Goal: Task Accomplishment & Management: Manage account settings

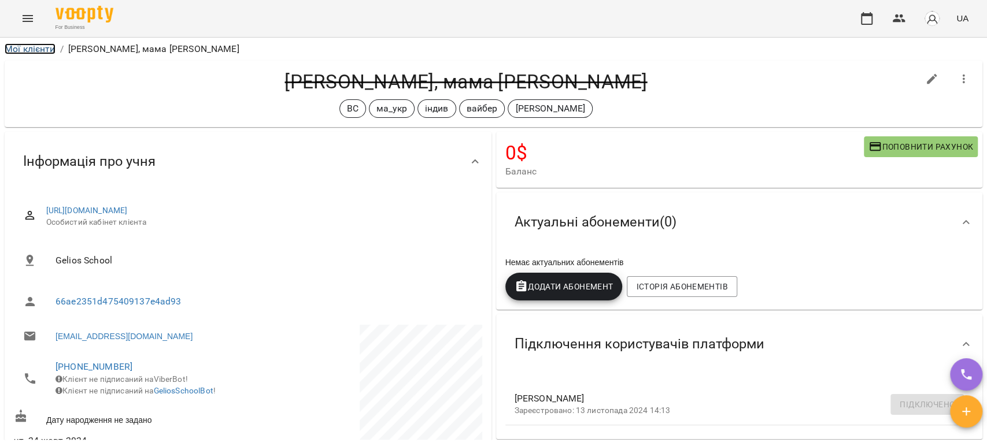
click at [39, 47] on link "Мої клієнти" at bounding box center [30, 48] width 51 height 11
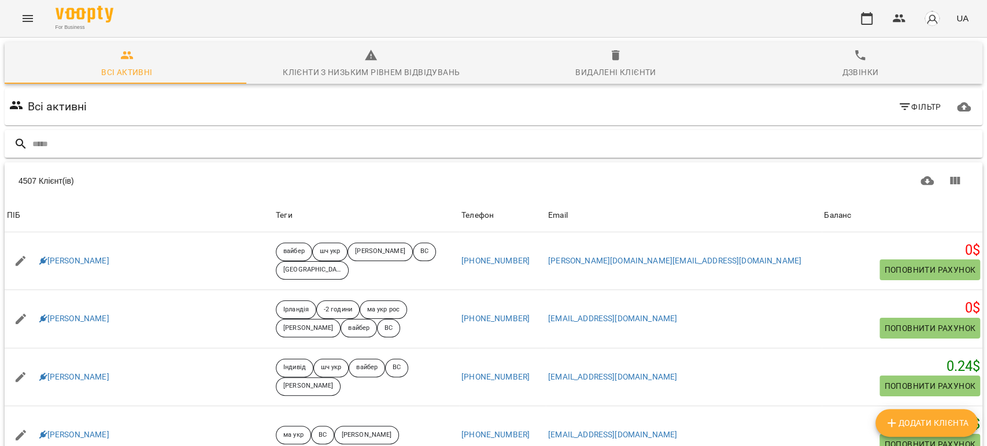
click at [175, 151] on input "text" at bounding box center [504, 144] width 945 height 19
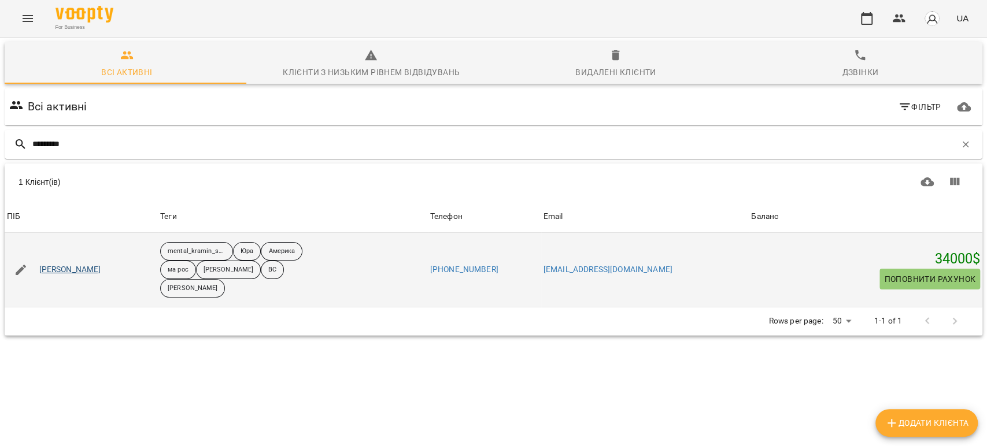
type input "*********"
click at [77, 271] on link "[PERSON_NAME]" at bounding box center [70, 270] width 62 height 12
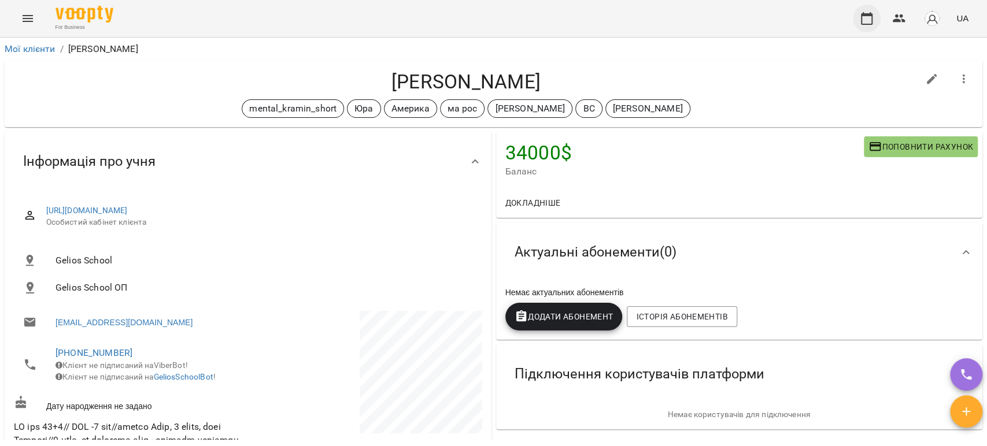
click at [868, 21] on icon "button" at bounding box center [867, 19] width 14 height 14
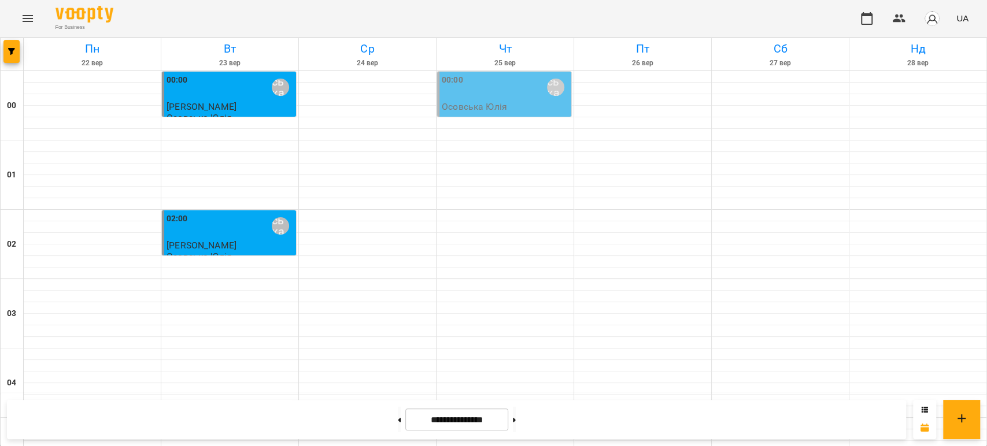
click at [32, 21] on icon "Menu" at bounding box center [28, 18] width 10 height 7
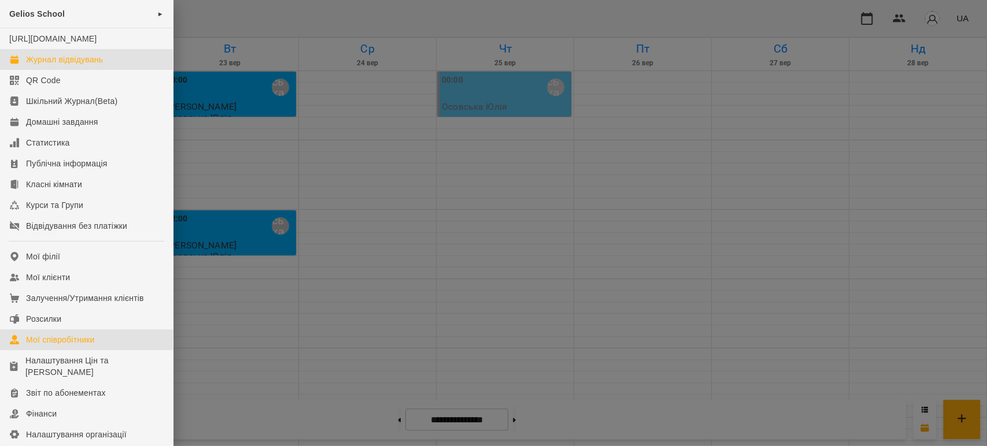
click at [60, 346] on div "Мої співробітники" at bounding box center [60, 340] width 69 height 12
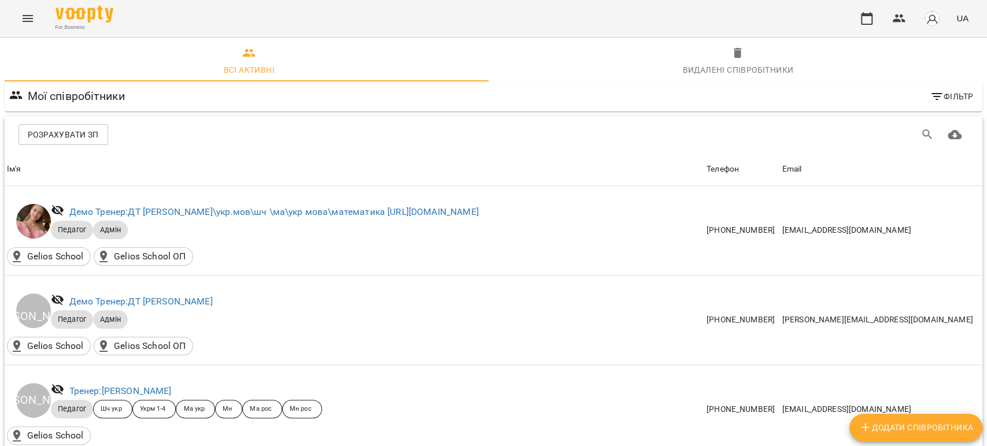
scroll to position [385, 0]
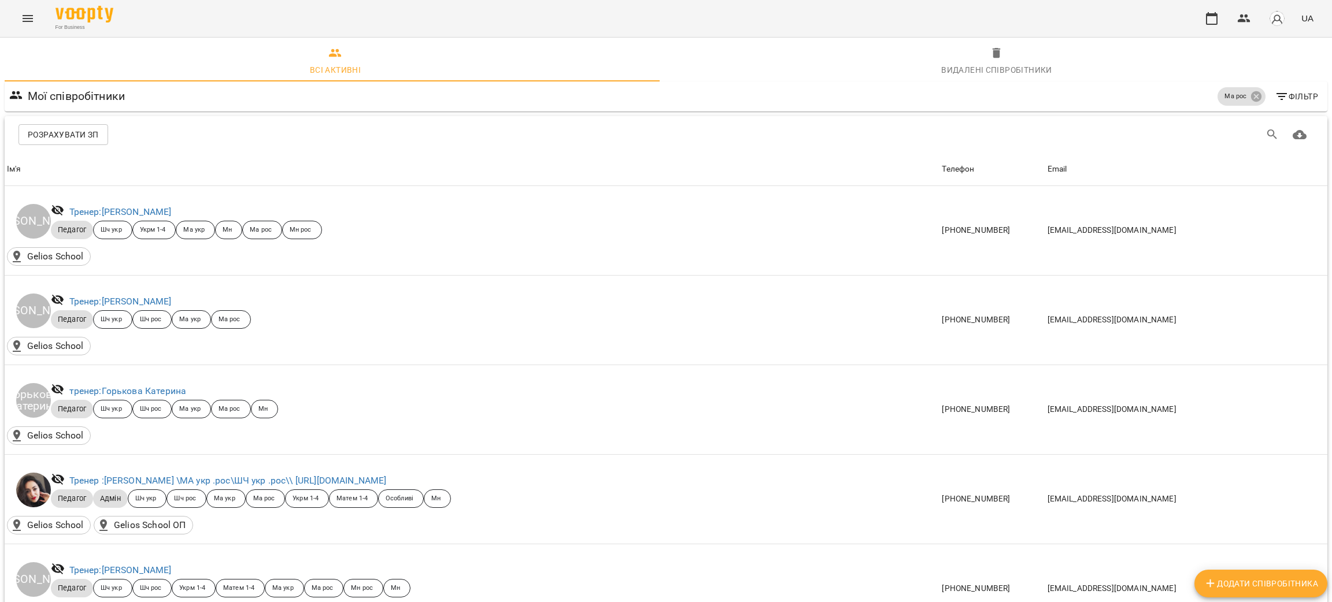
scroll to position [0, 0]
click at [73, 95] on h6 "Мої співробітники" at bounding box center [77, 99] width 98 height 18
click at [29, 23] on icon "Menu" at bounding box center [28, 19] width 14 height 14
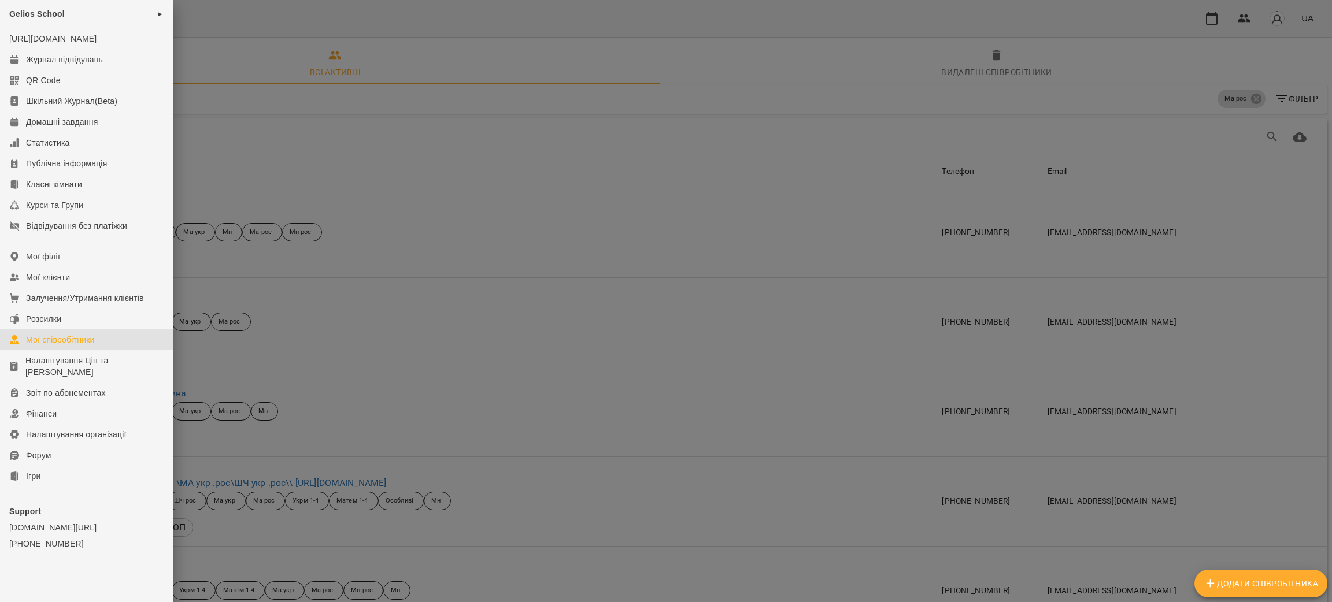
click at [986, 35] on div at bounding box center [666, 301] width 1332 height 602
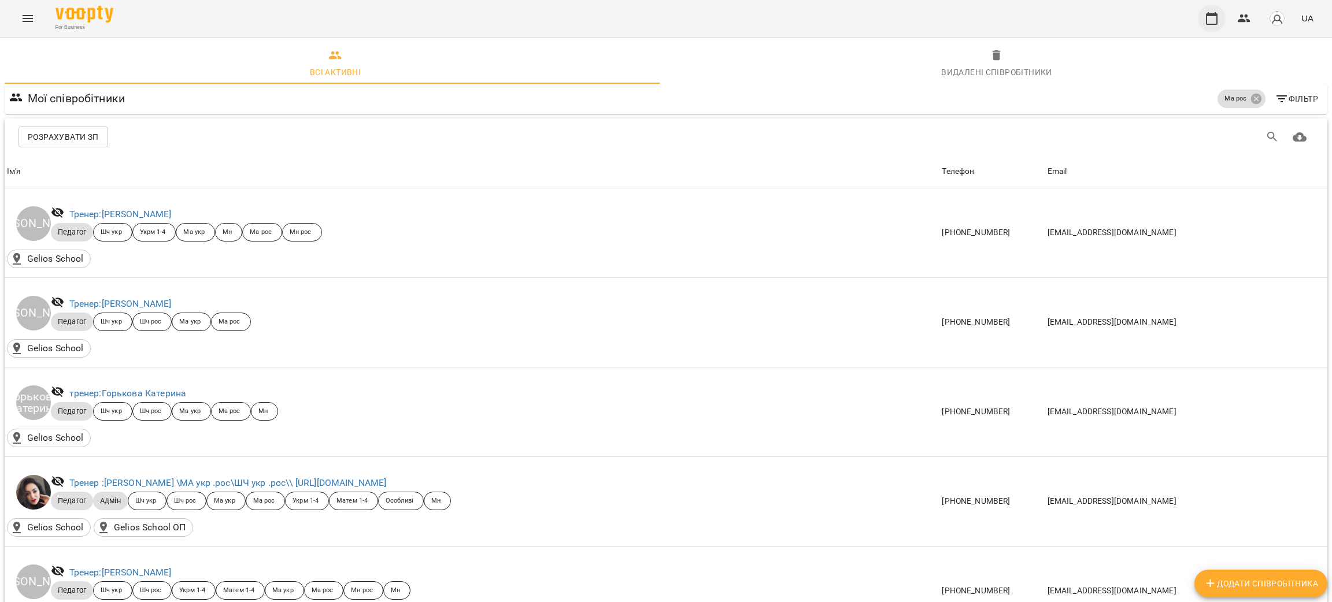
click at [986, 16] on icon "button" at bounding box center [1212, 18] width 12 height 13
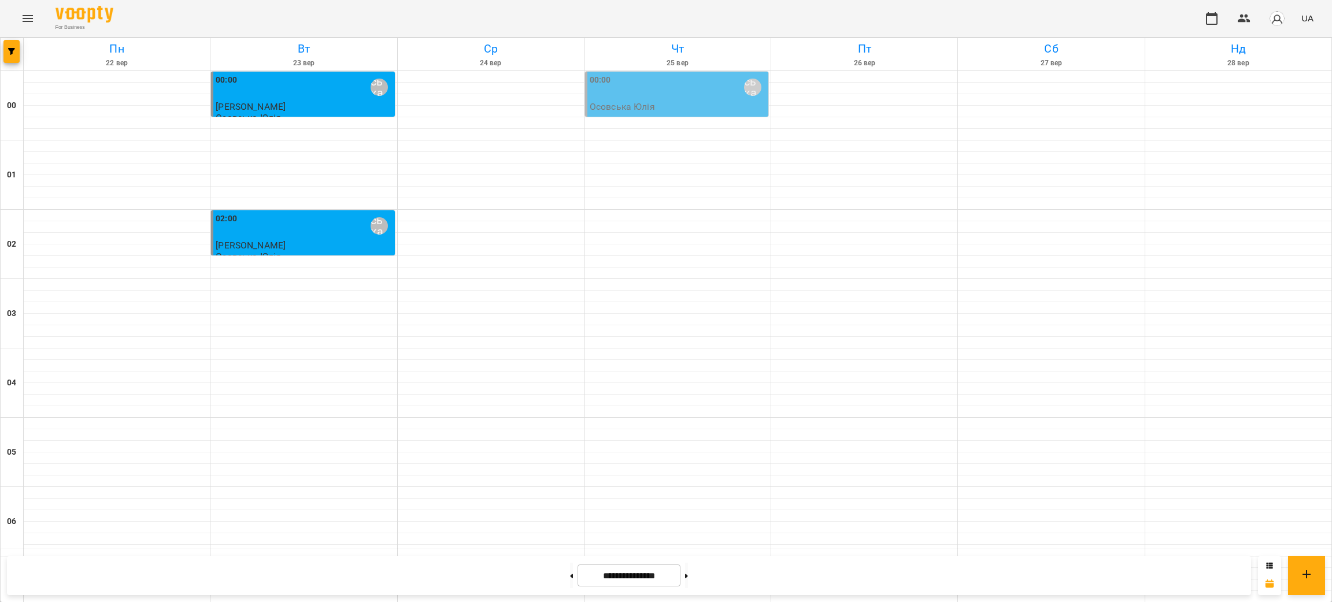
click at [2, 50] on div at bounding box center [12, 54] width 23 height 32
click at [14, 51] on icon "button" at bounding box center [11, 51] width 7 height 7
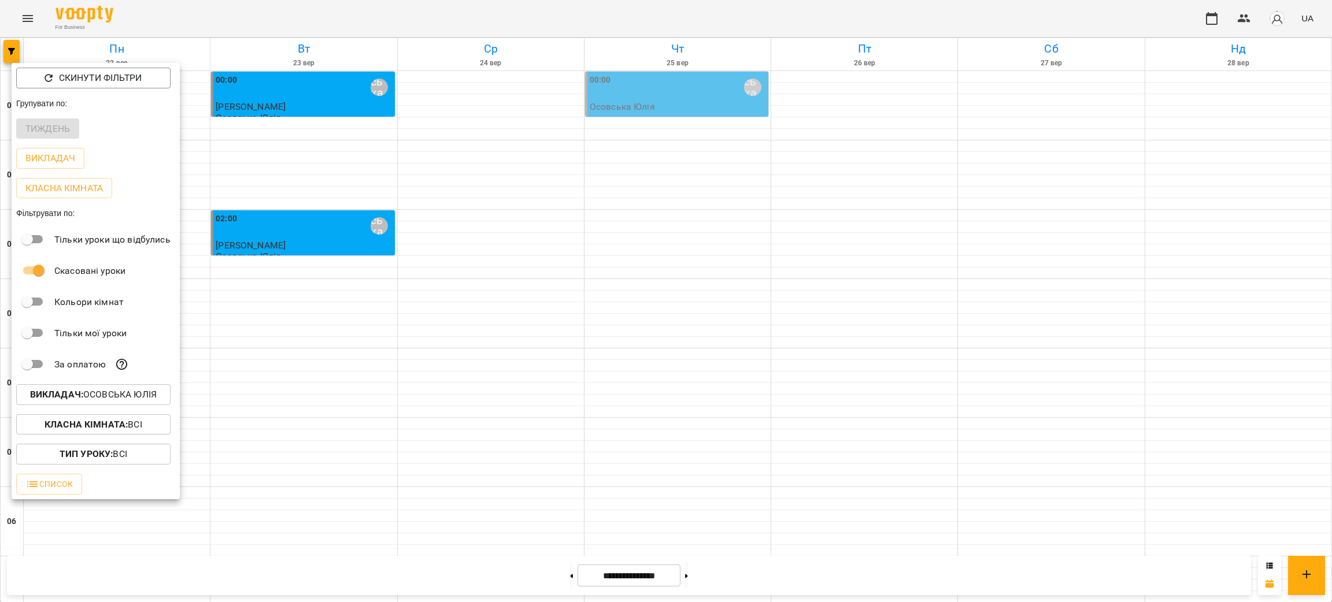
click at [83, 400] on b "Викладач :" at bounding box center [56, 394] width 53 height 11
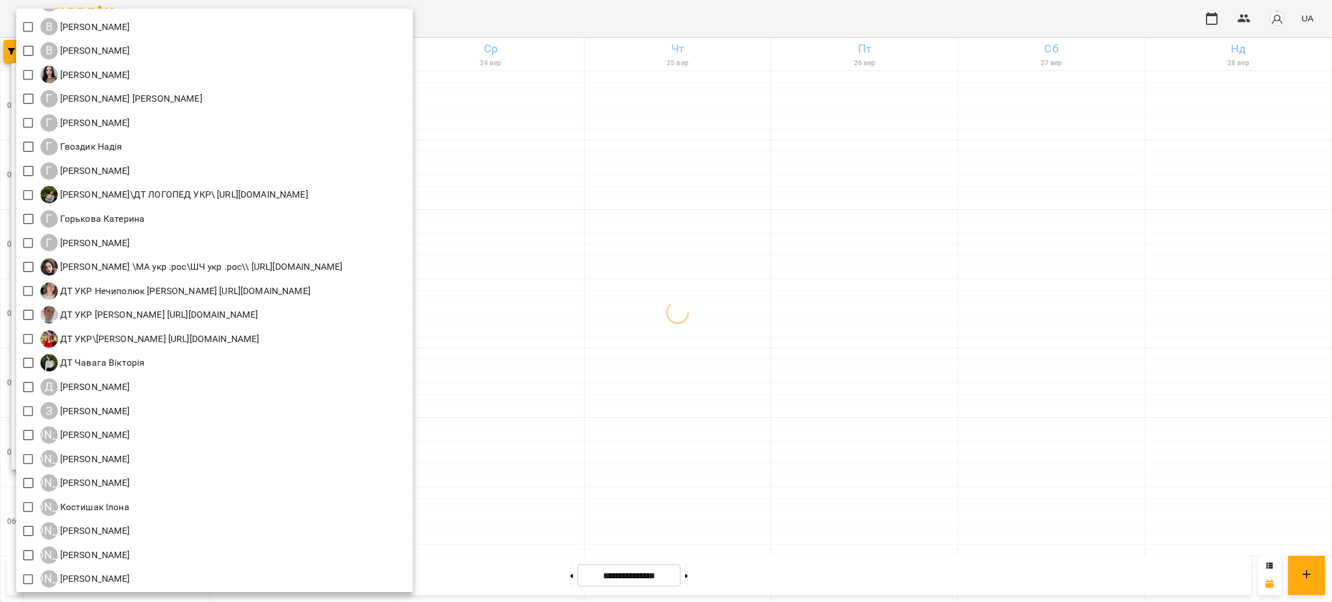
scroll to position [520, 0]
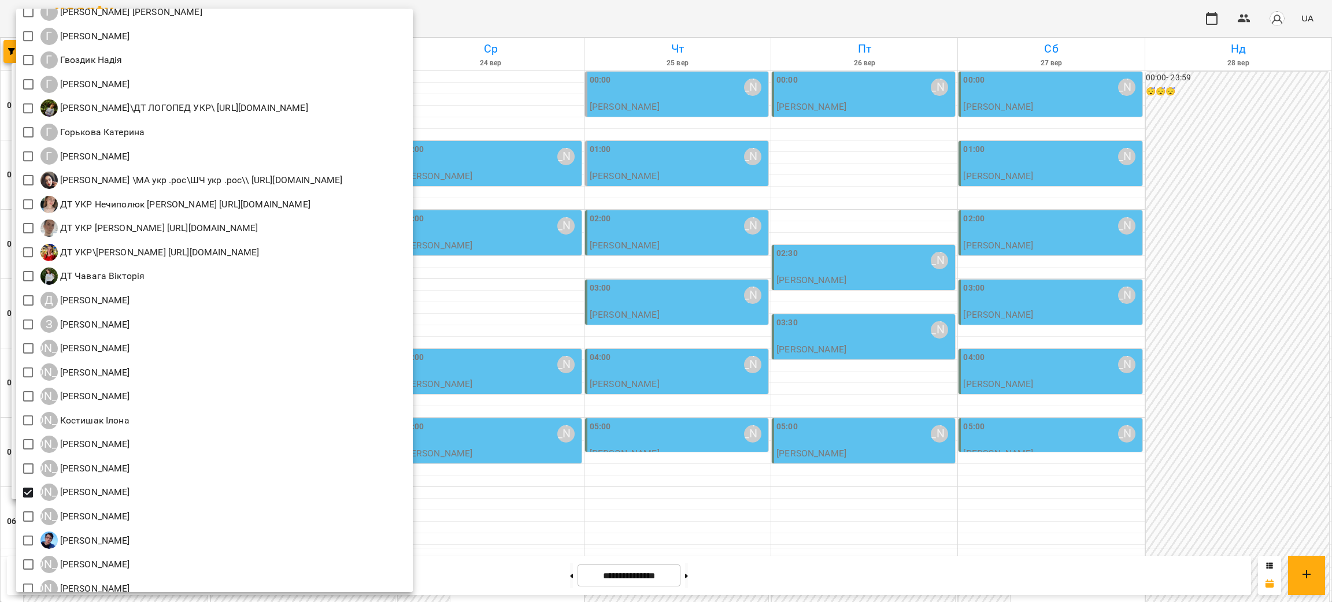
click at [566, 20] on div at bounding box center [666, 301] width 1332 height 602
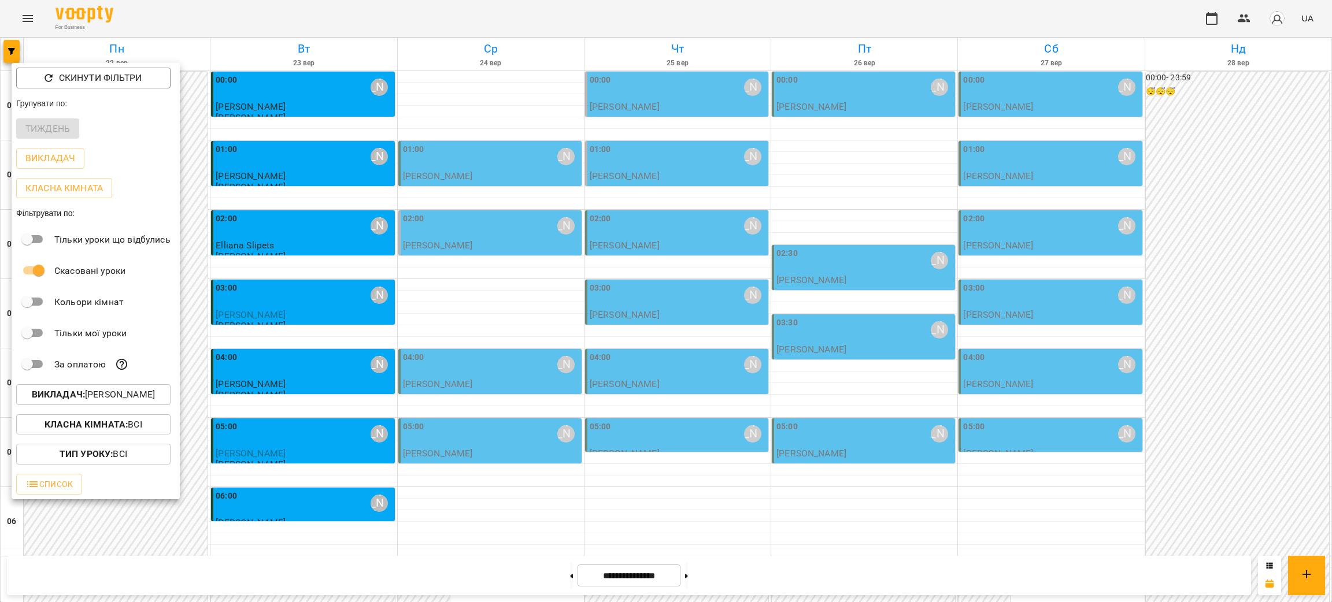
click at [701, 446] on div at bounding box center [666, 301] width 1332 height 602
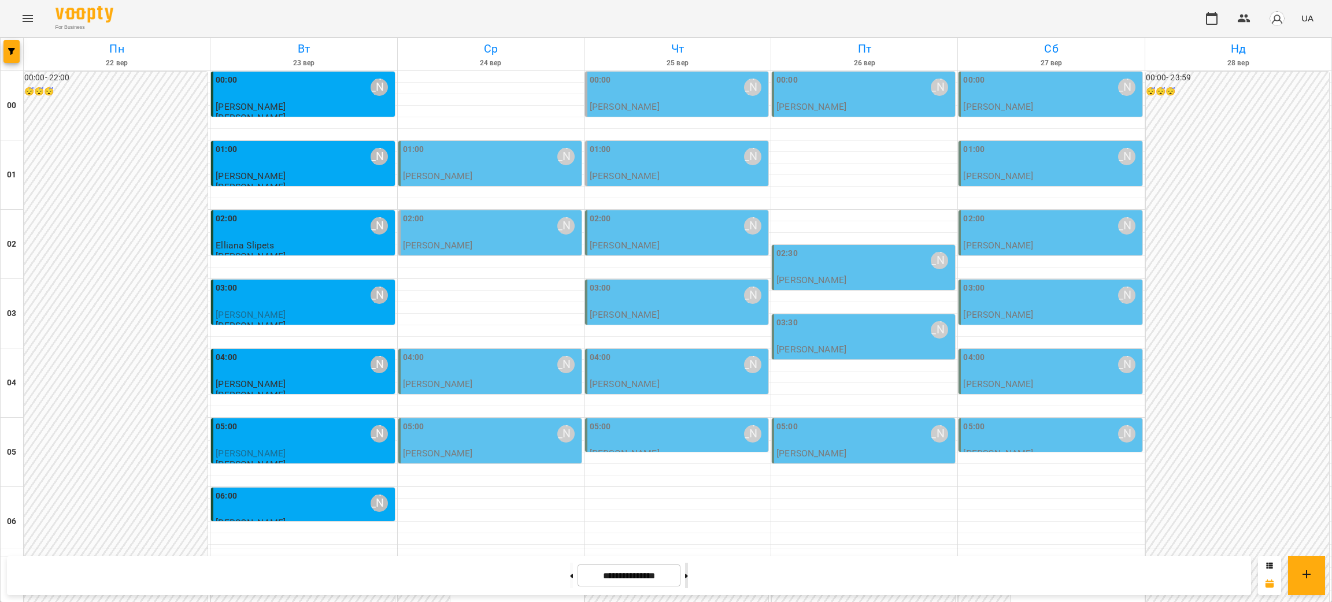
click at [688, 446] on button at bounding box center [686, 575] width 3 height 25
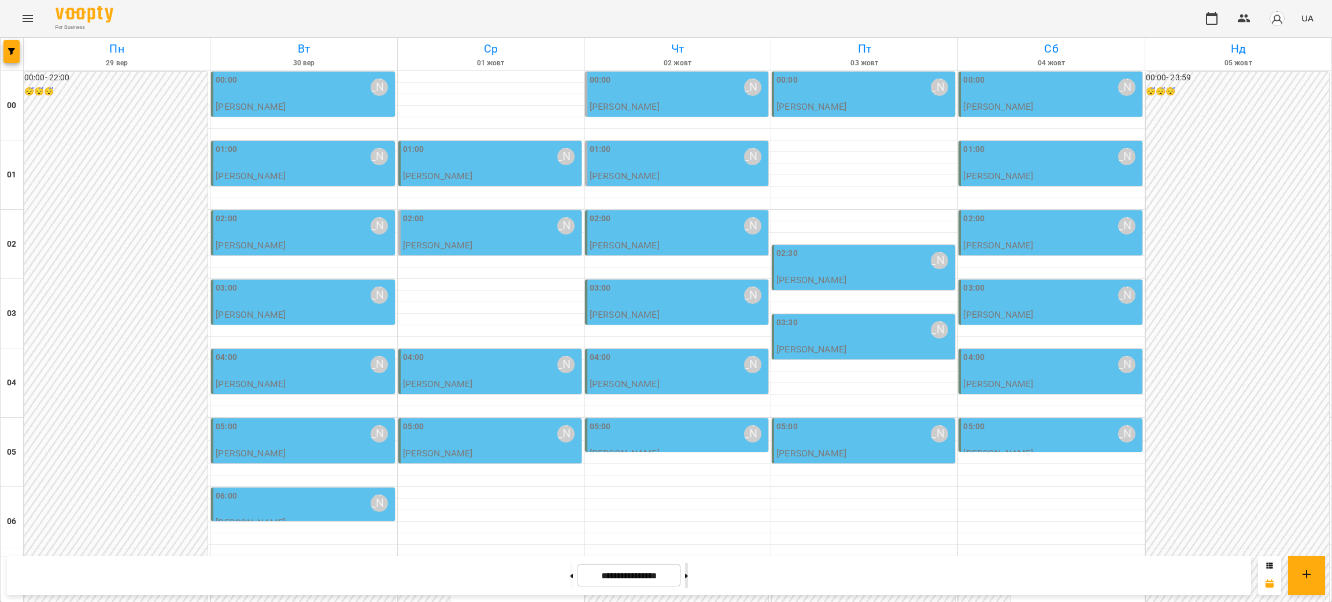
click at [688, 446] on icon at bounding box center [686, 576] width 3 height 4
type input "**********"
click at [986, 228] on div "02:00 [PERSON_NAME]" at bounding box center [1051, 226] width 176 height 27
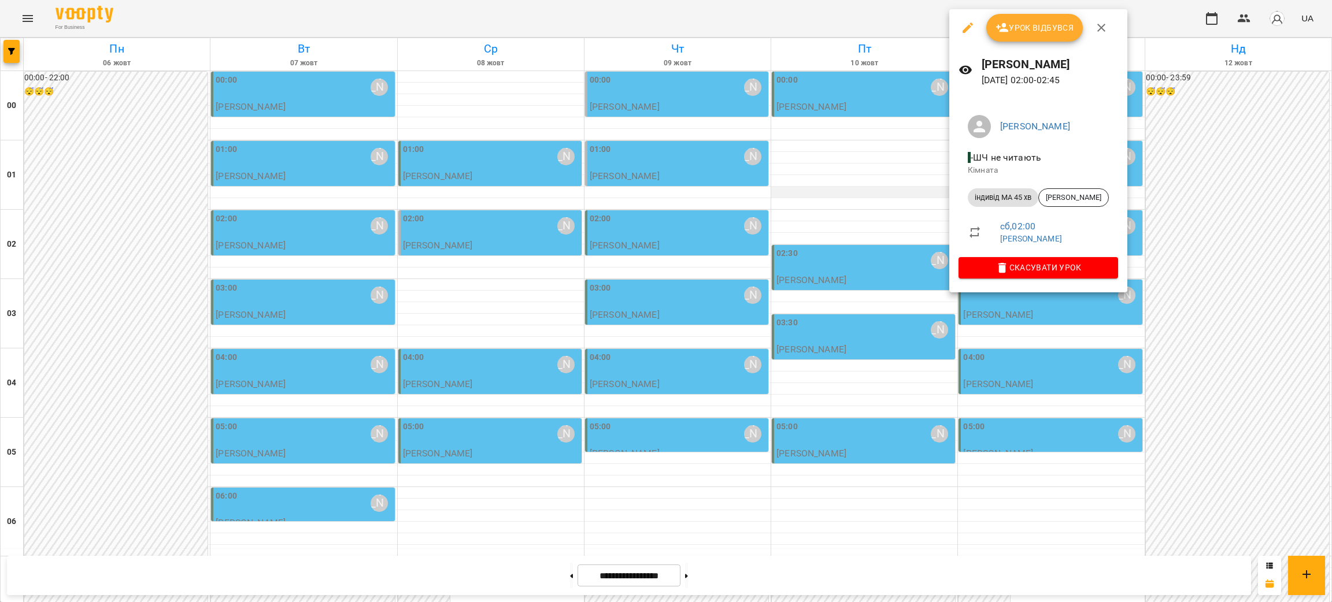
click at [842, 194] on div at bounding box center [666, 301] width 1332 height 602
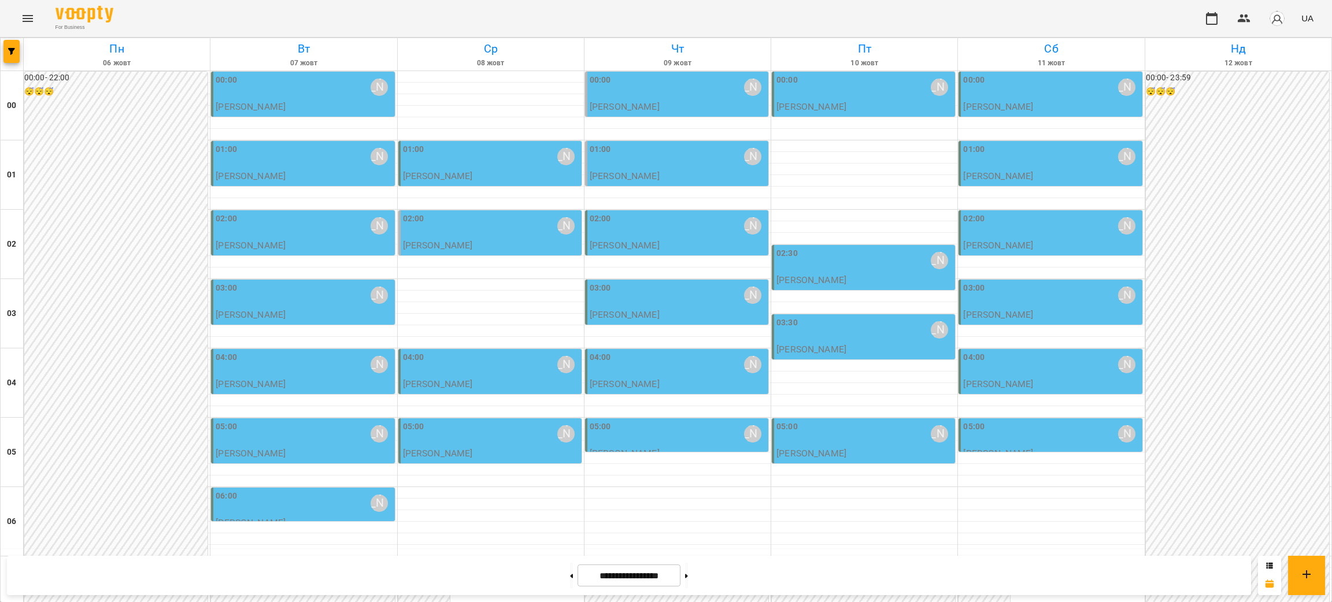
click at [656, 234] on div "02:00 [PERSON_NAME]" at bounding box center [678, 226] width 176 height 27
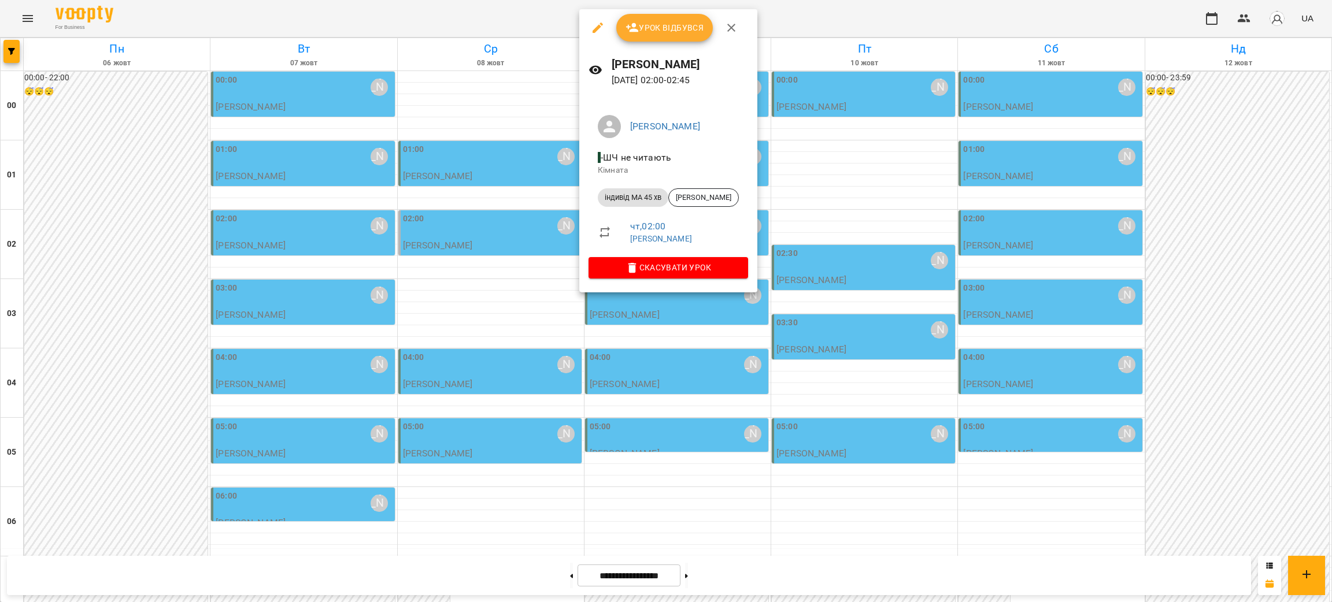
click at [832, 193] on div at bounding box center [666, 301] width 1332 height 602
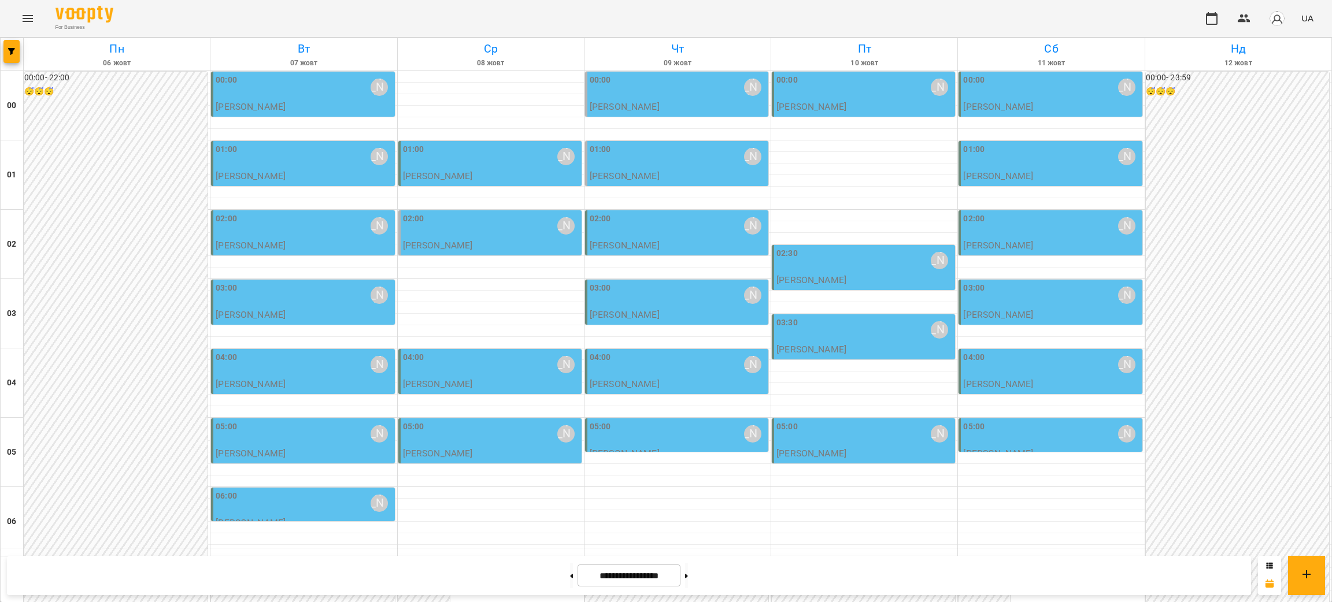
click at [497, 232] on div "02:00 [PERSON_NAME]" at bounding box center [491, 226] width 176 height 27
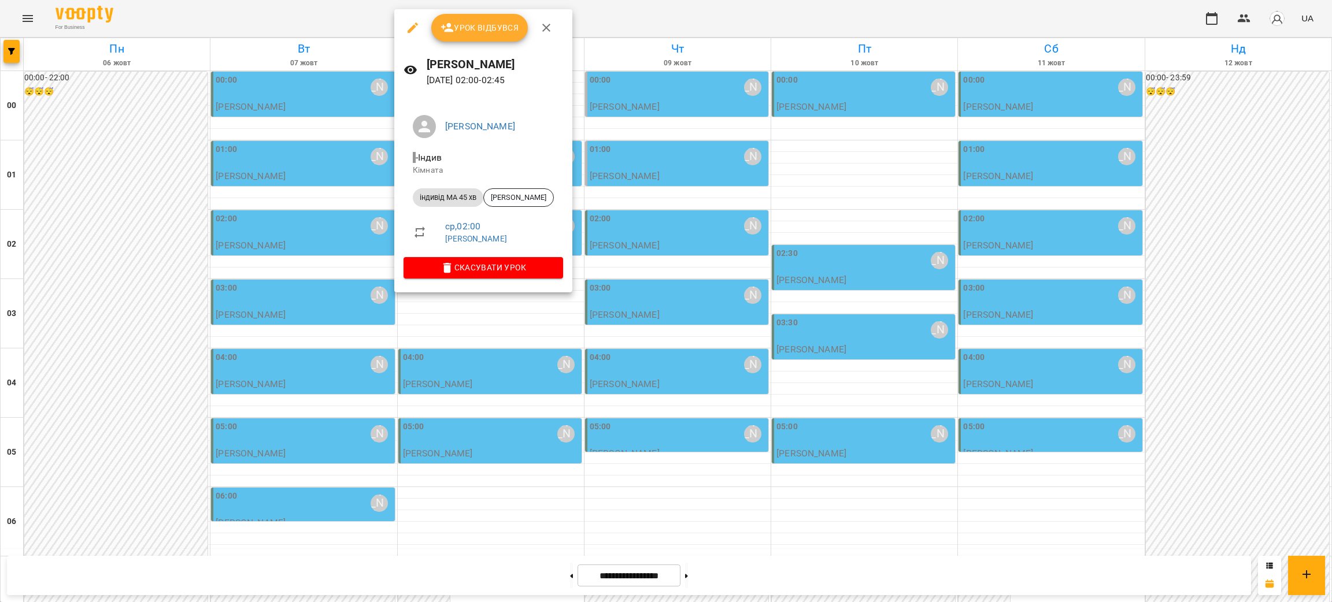
click at [830, 197] on div at bounding box center [666, 301] width 1332 height 602
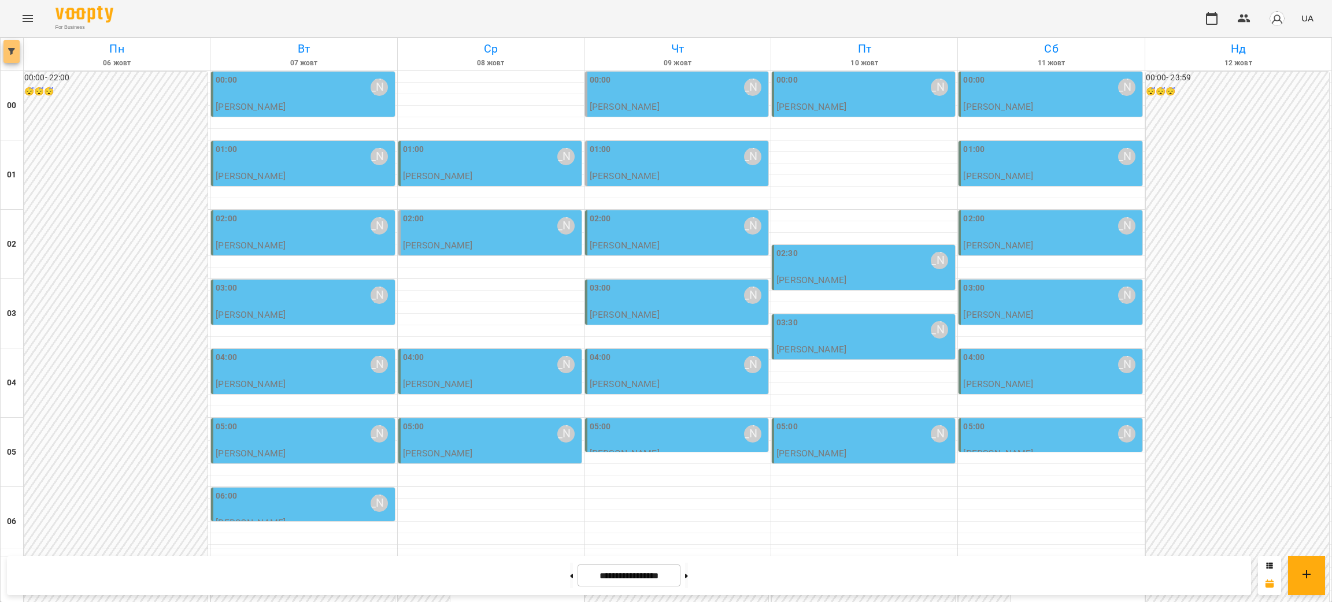
click at [5, 53] on span "button" at bounding box center [11, 51] width 16 height 7
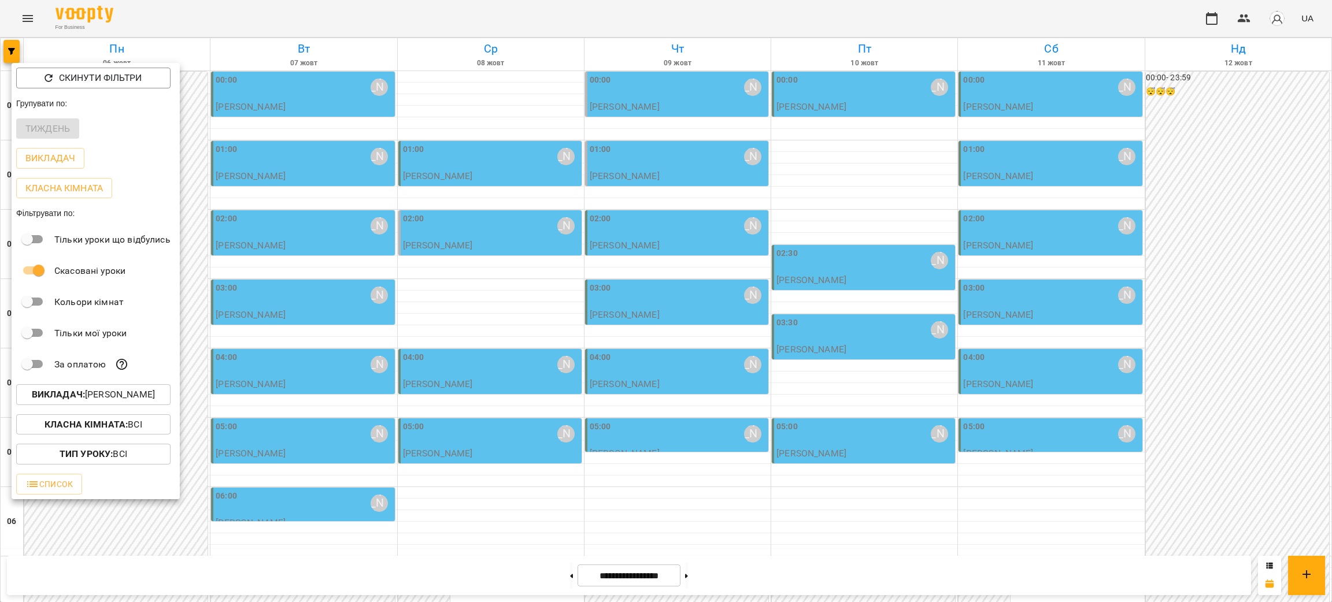
click at [109, 400] on p "Викладач : [PERSON_NAME]" at bounding box center [93, 395] width 123 height 14
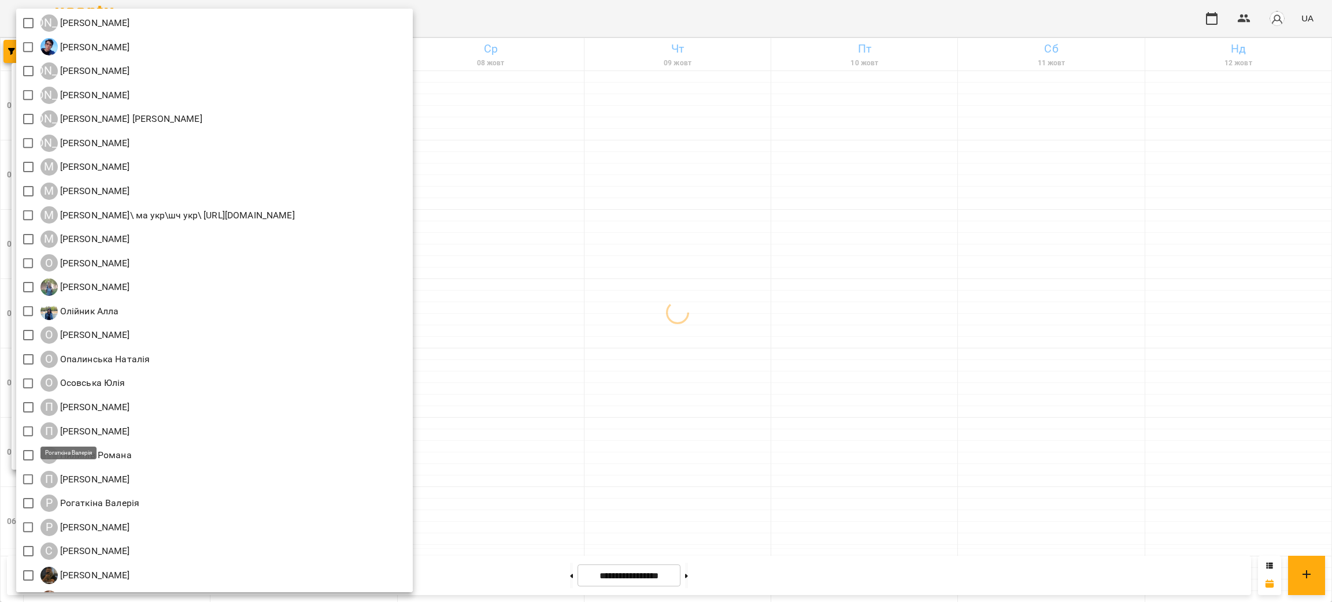
scroll to position [1040, 0]
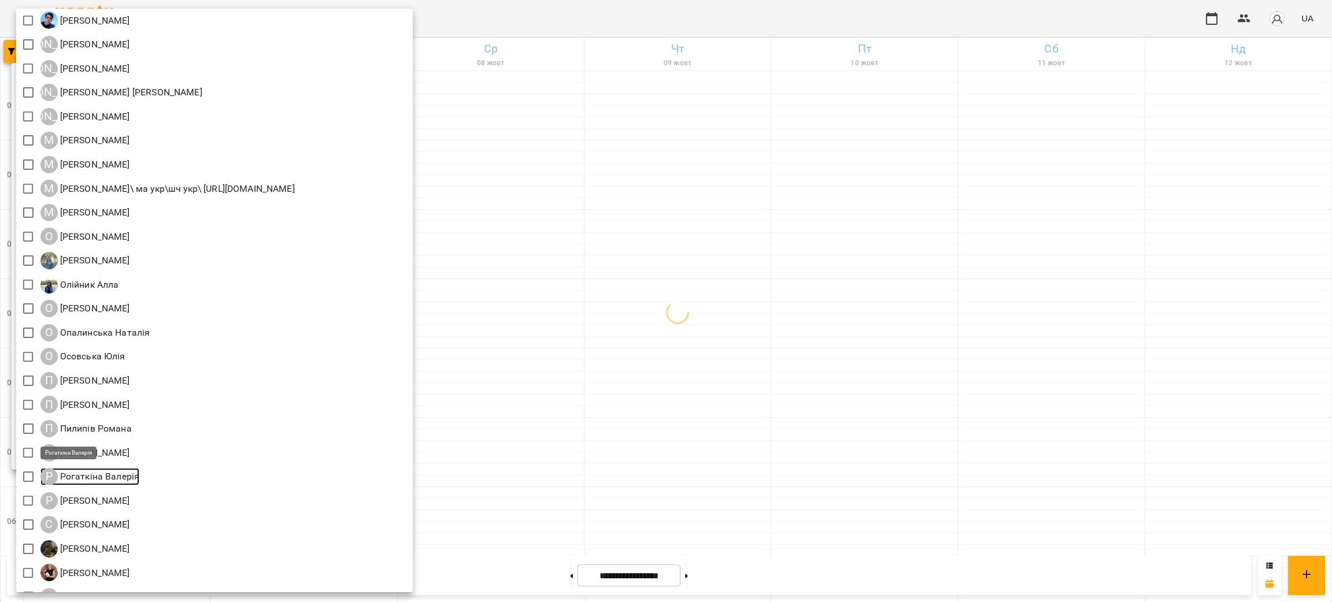
click at [91, 446] on p "Рогаткіна Валерія" at bounding box center [99, 477] width 82 height 14
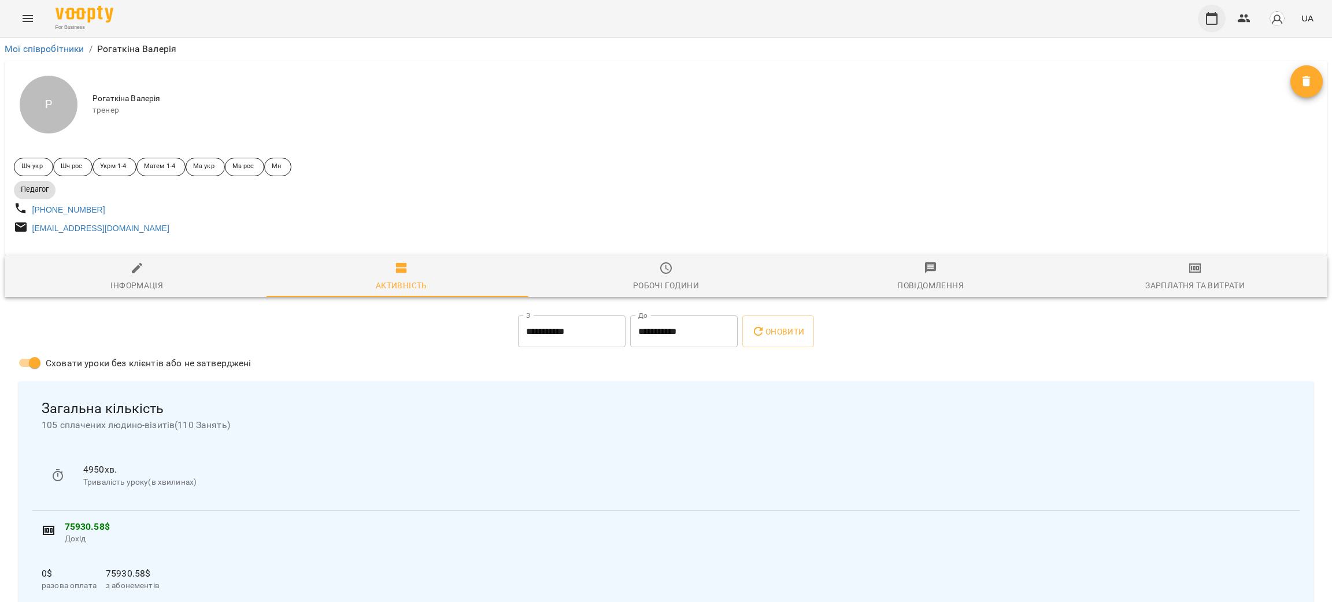
click at [986, 19] on icon "button" at bounding box center [1212, 19] width 14 height 14
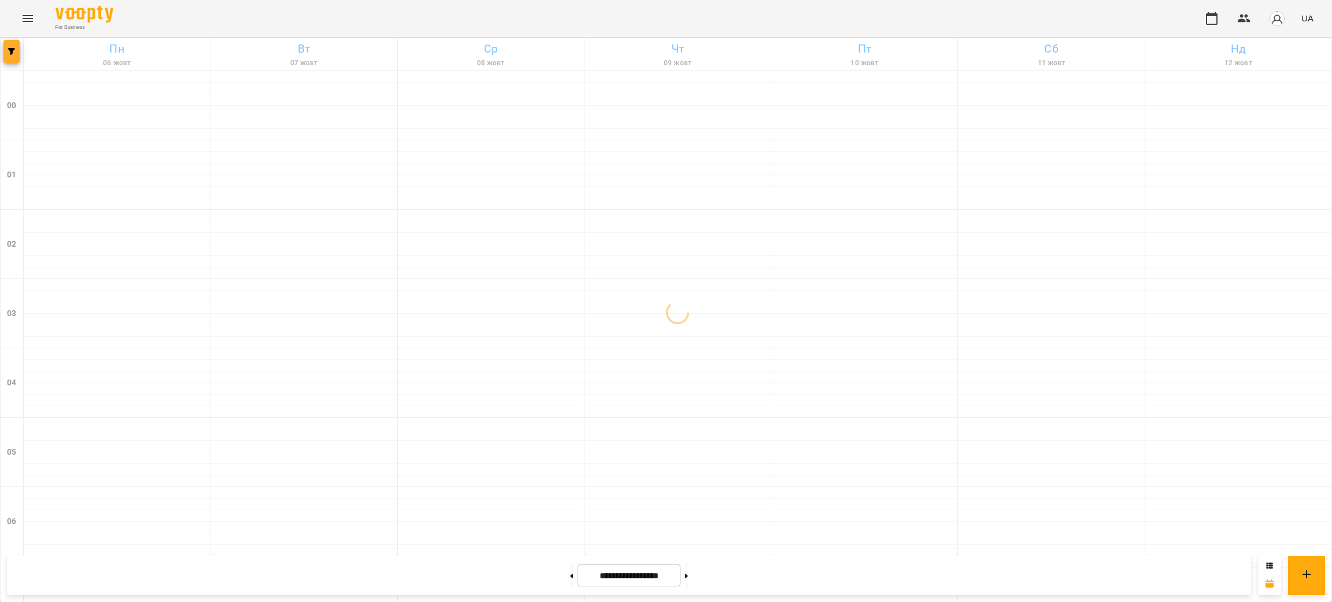
click at [9, 52] on icon "button" at bounding box center [11, 51] width 7 height 7
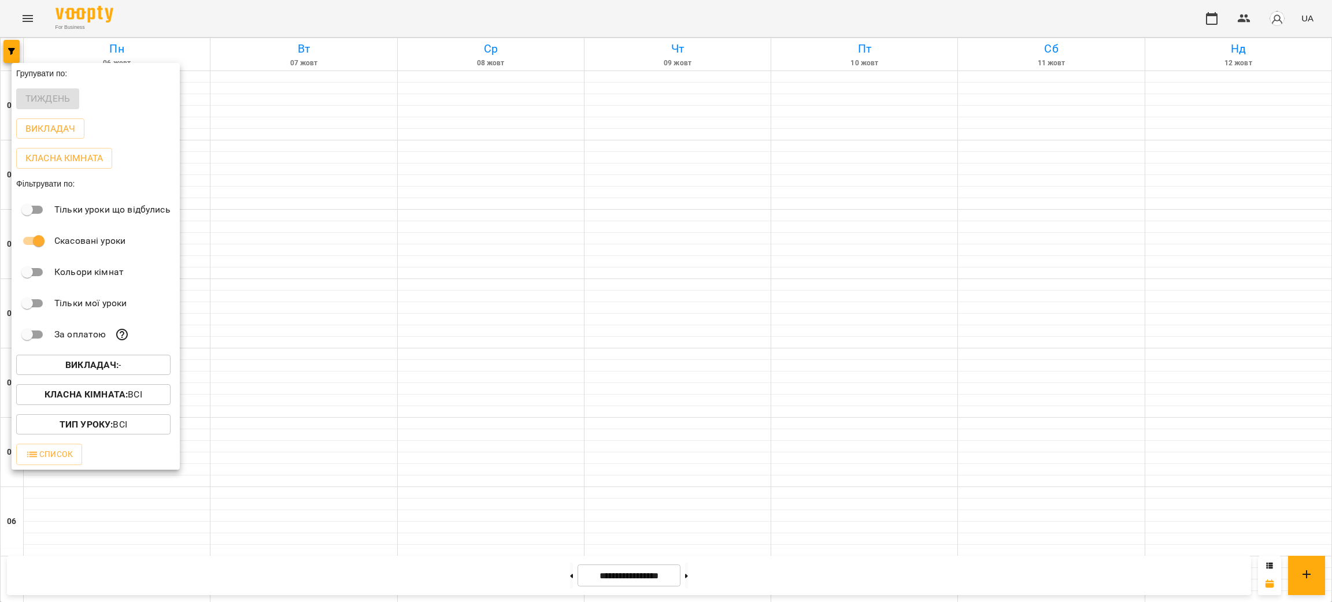
click at [105, 369] on b "Викладач :" at bounding box center [91, 365] width 53 height 11
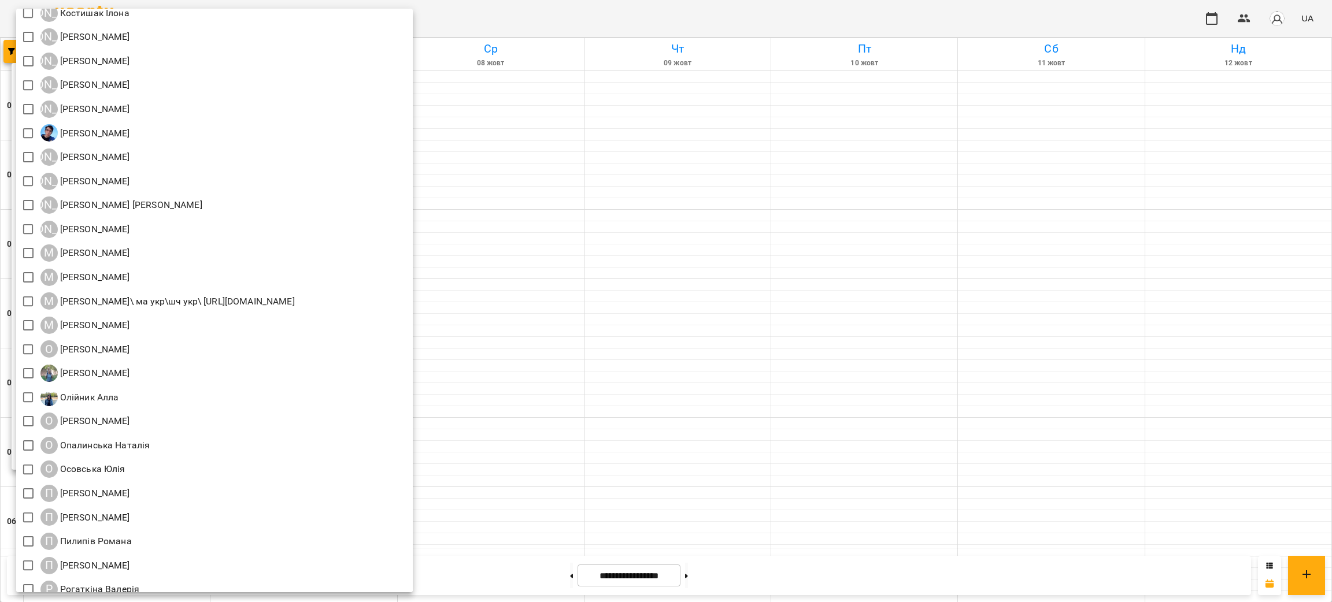
scroll to position [1040, 0]
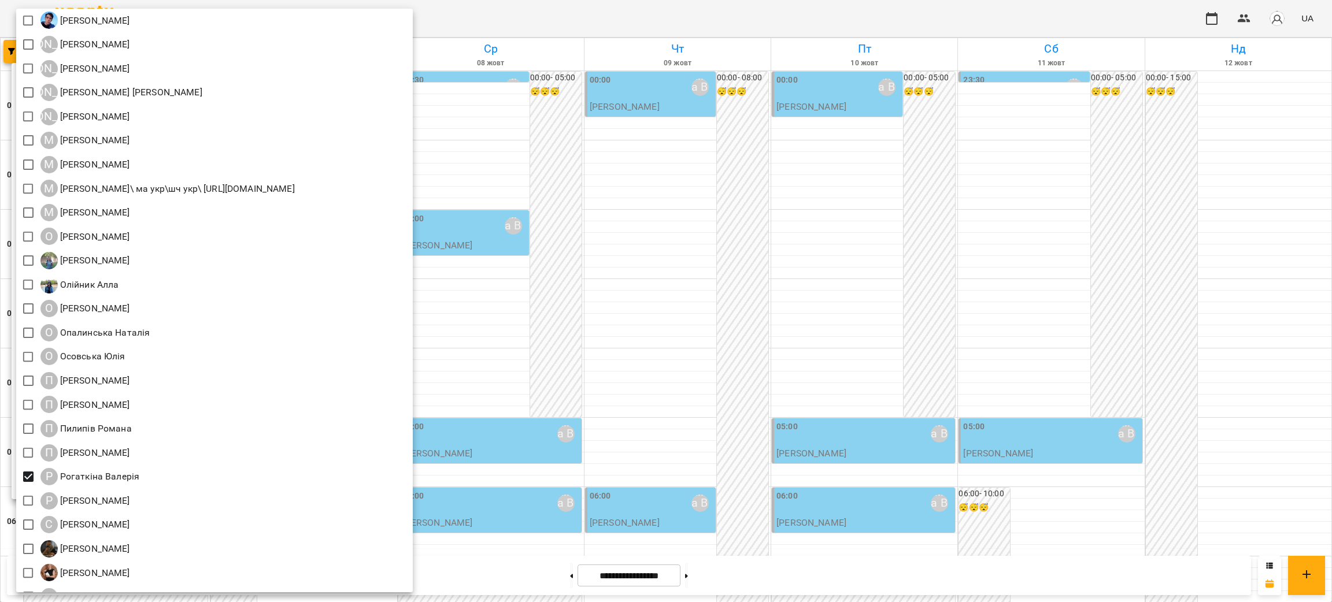
click at [627, 20] on div at bounding box center [666, 301] width 1332 height 602
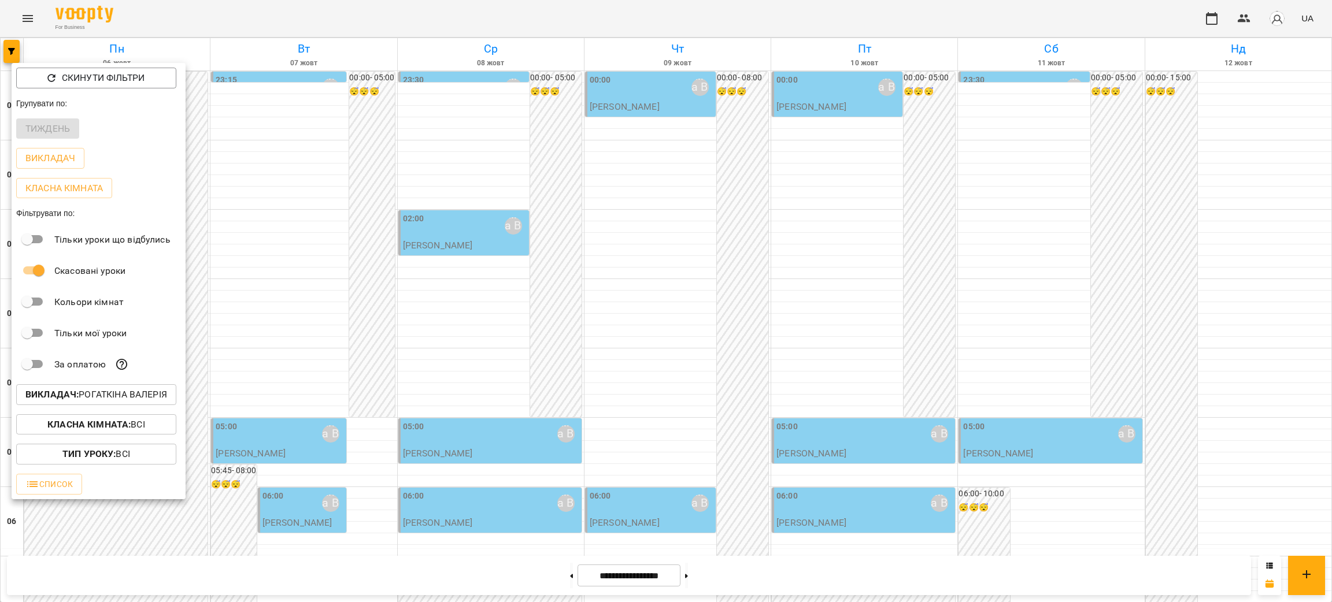
click at [811, 446] on div at bounding box center [666, 301] width 1332 height 602
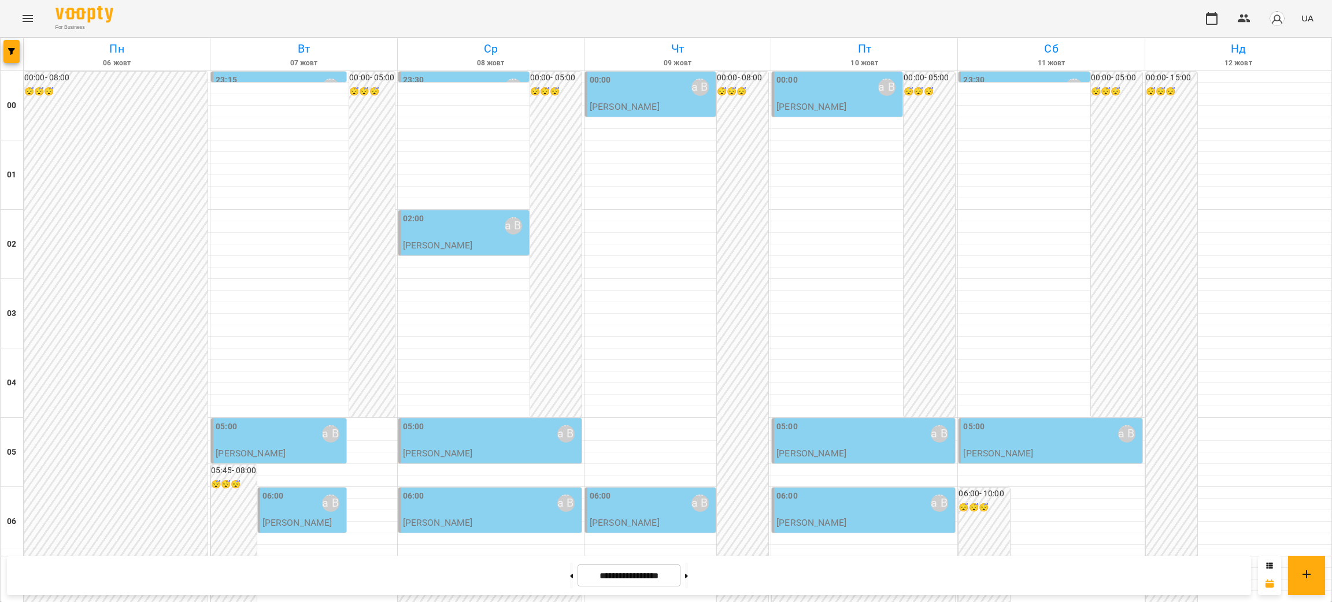
scroll to position [0, 0]
click at [29, 14] on icon "Menu" at bounding box center [28, 19] width 14 height 14
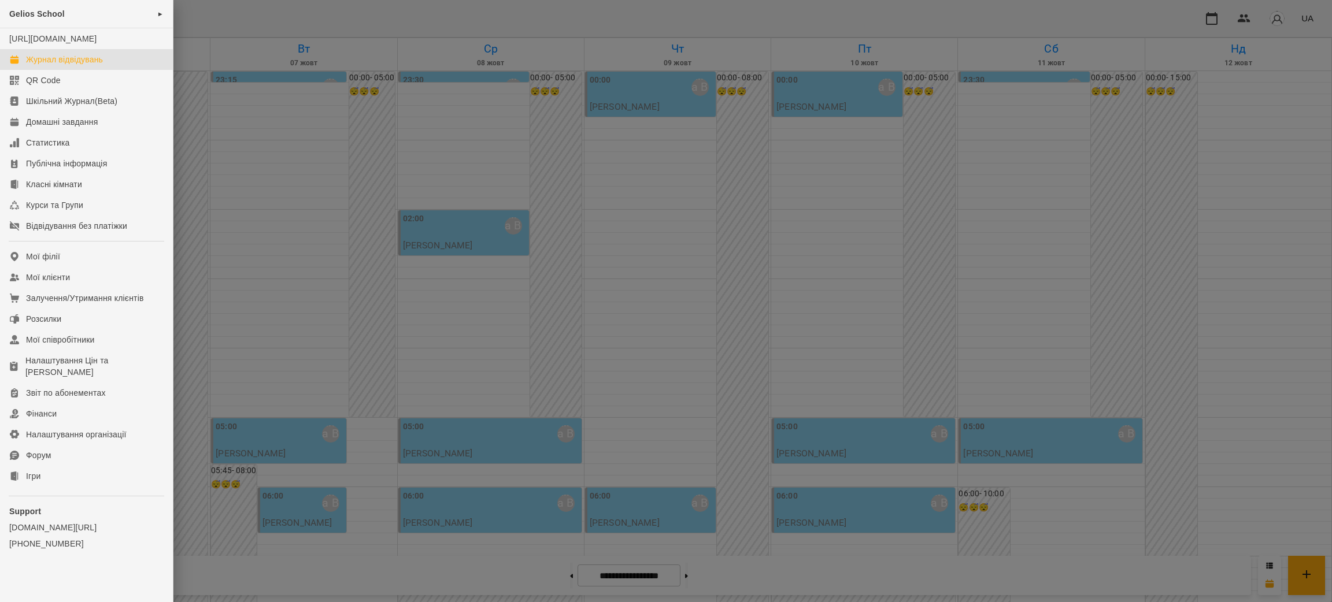
click at [487, 339] on div at bounding box center [666, 301] width 1332 height 602
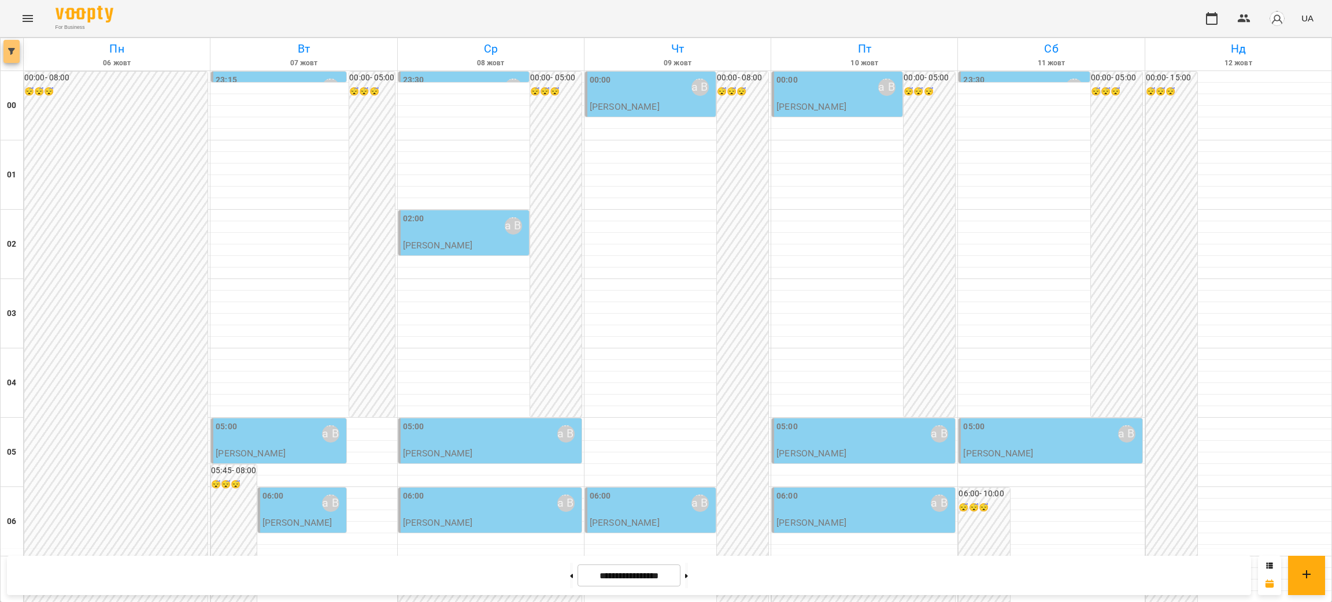
click at [14, 50] on icon "button" at bounding box center [11, 51] width 7 height 7
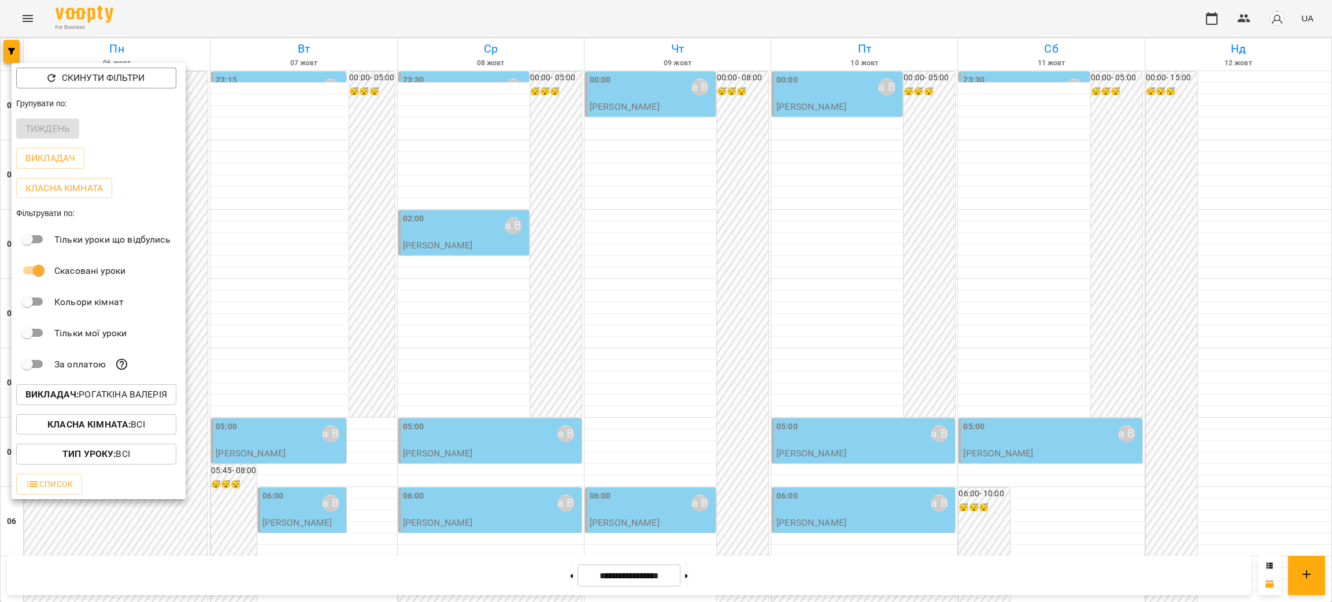
click at [119, 399] on p "Викладач : [PERSON_NAME]" at bounding box center [96, 395] width 142 height 14
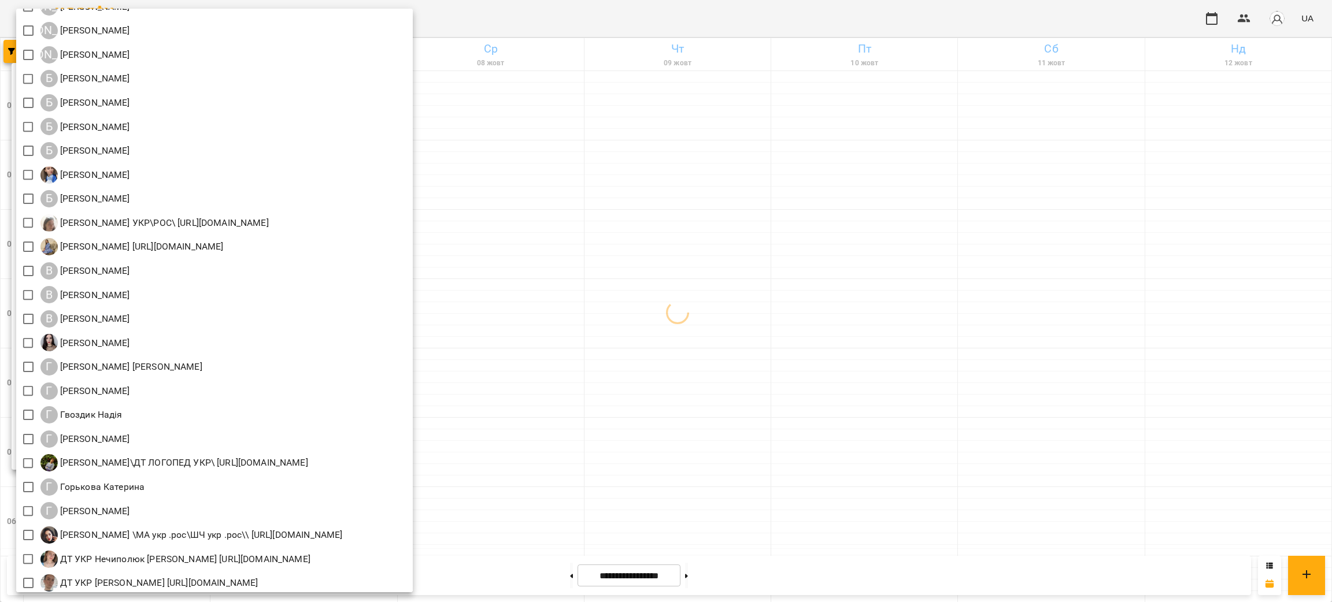
scroll to position [173, 0]
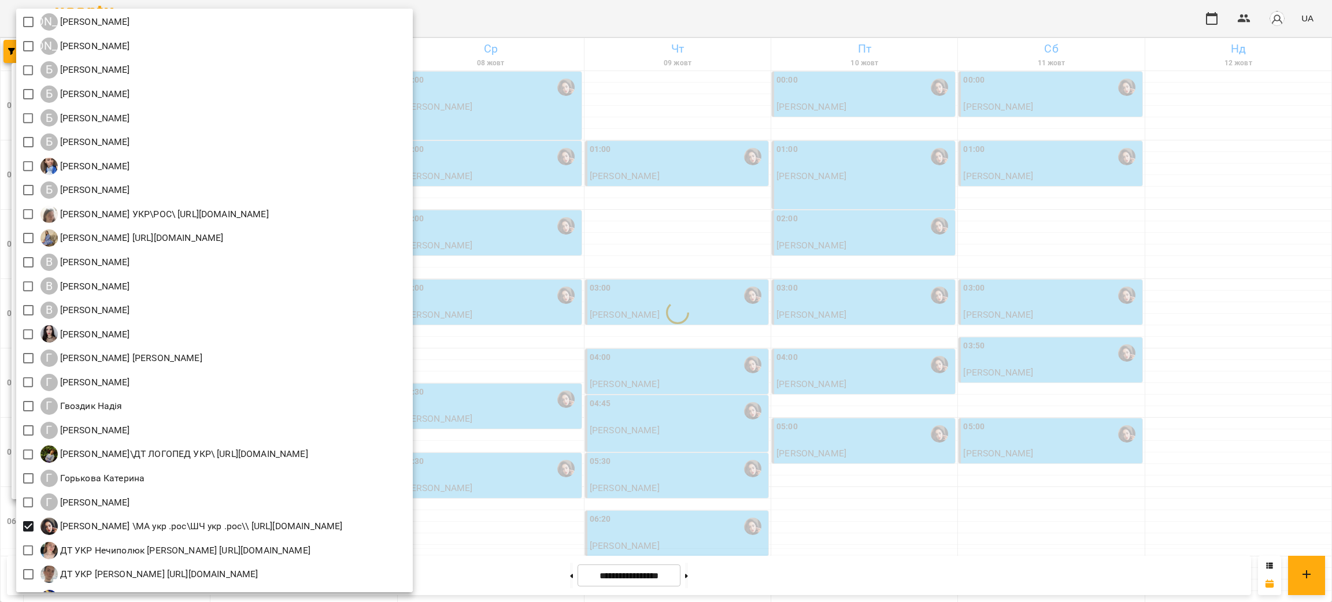
click at [900, 446] on div at bounding box center [666, 301] width 1332 height 602
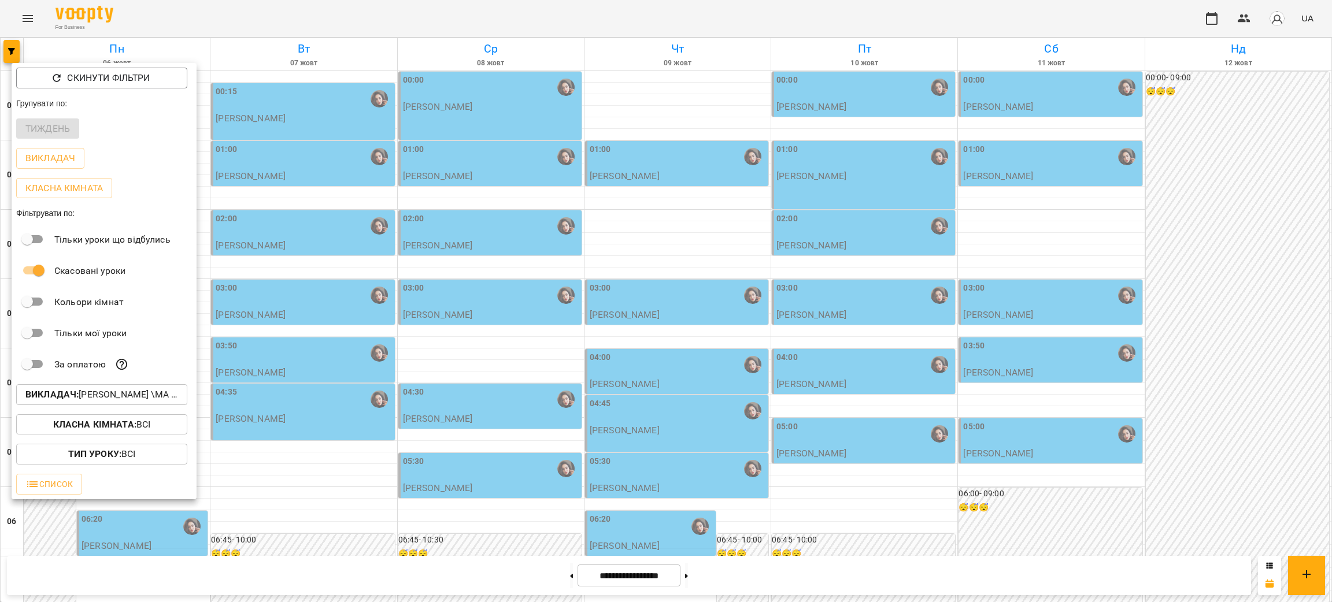
click at [705, 446] on div at bounding box center [666, 301] width 1332 height 602
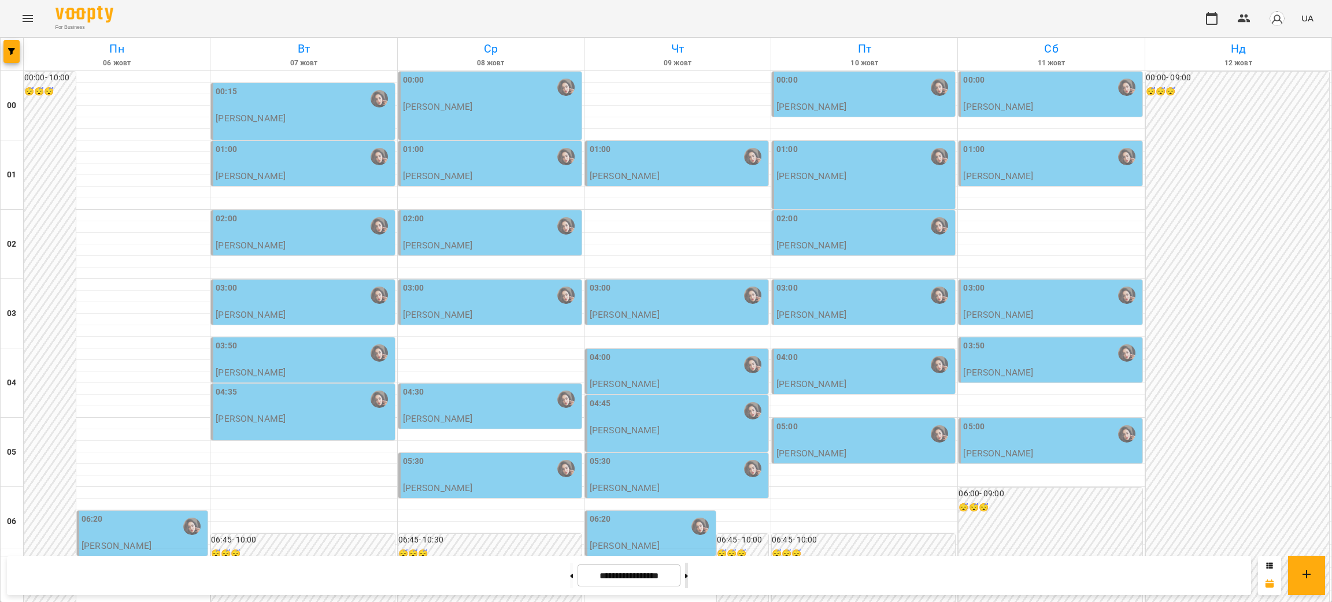
click at [688, 446] on button at bounding box center [686, 575] width 3 height 25
click at [688, 446] on icon at bounding box center [686, 576] width 3 height 5
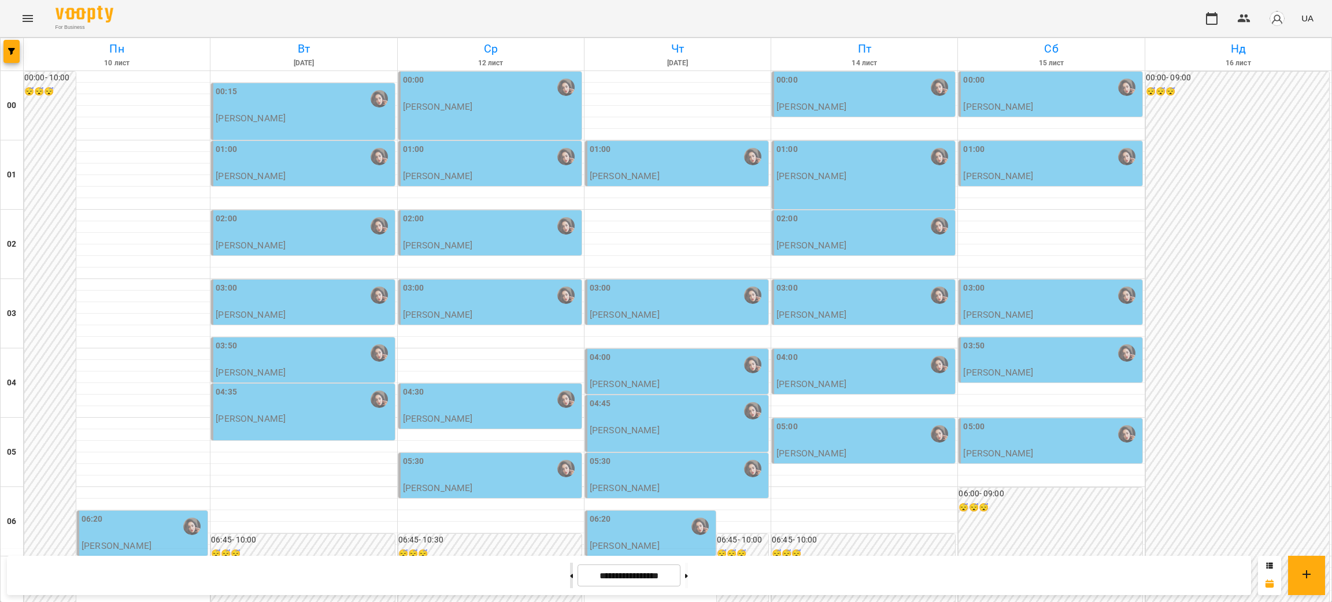
click at [570, 446] on button at bounding box center [571, 575] width 3 height 25
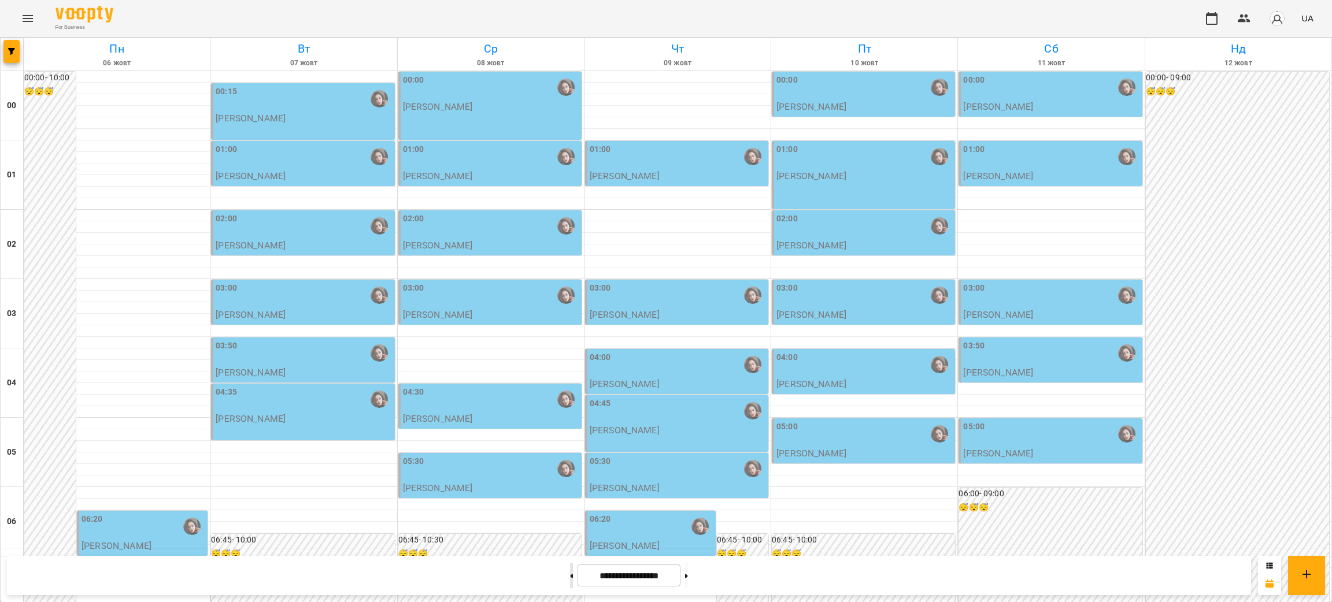
click at [570, 446] on button at bounding box center [571, 575] width 3 height 25
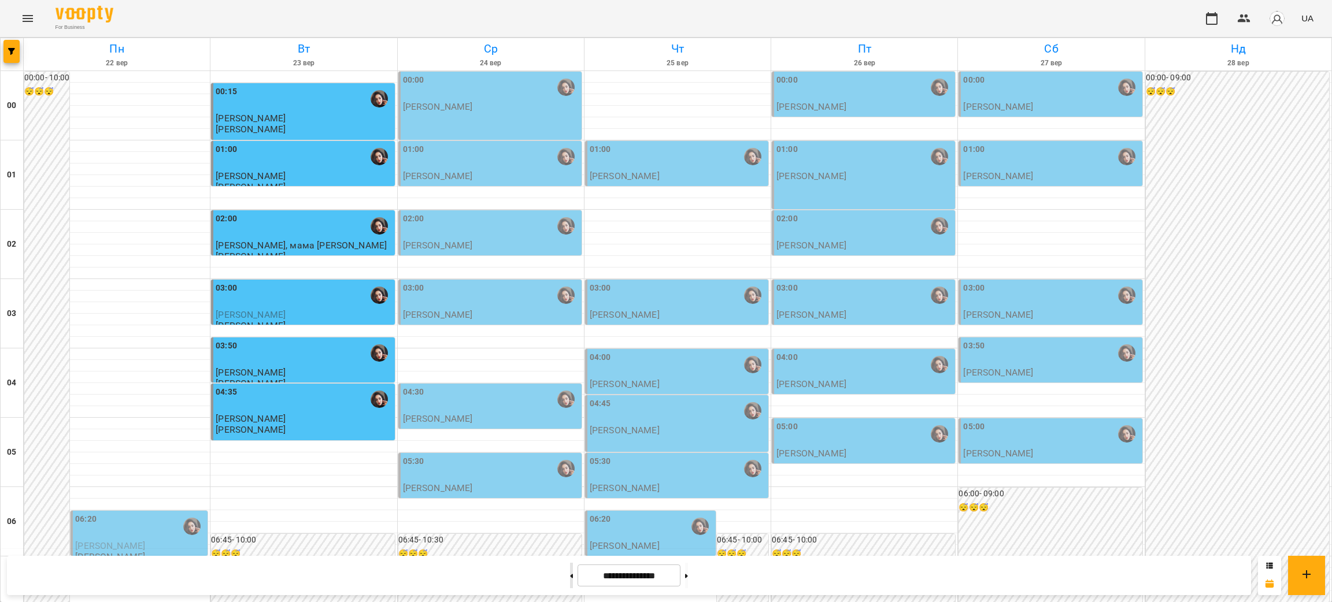
click at [570, 446] on button at bounding box center [571, 575] width 3 height 25
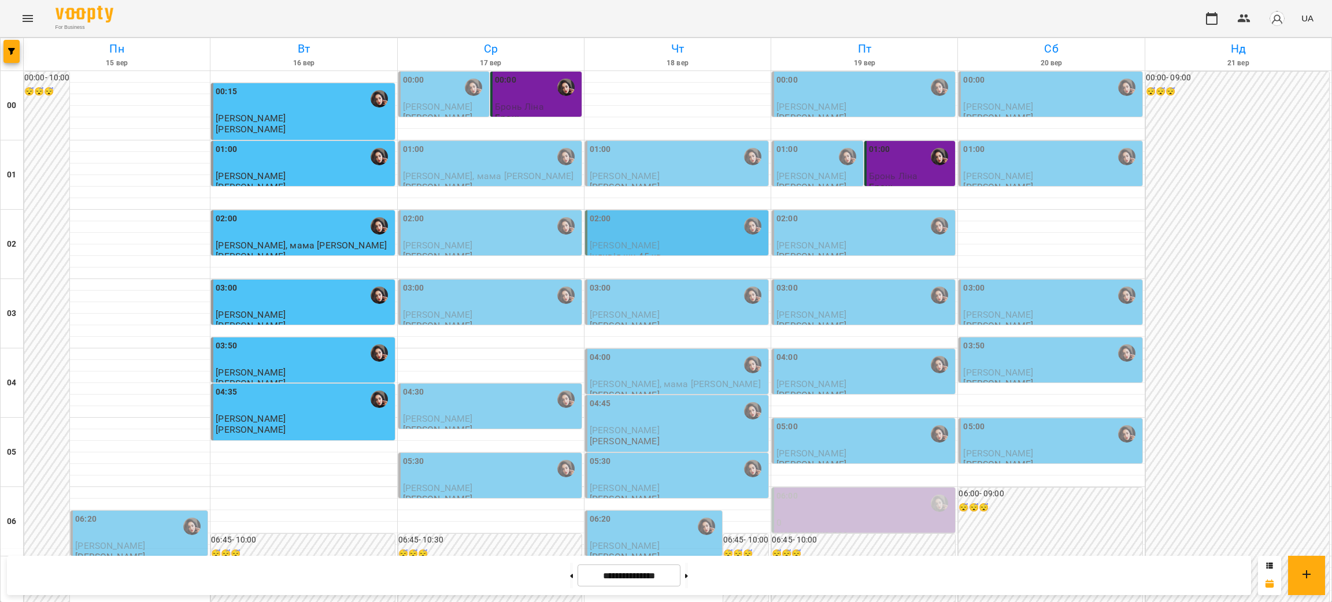
click at [648, 234] on div "02:00" at bounding box center [678, 226] width 176 height 27
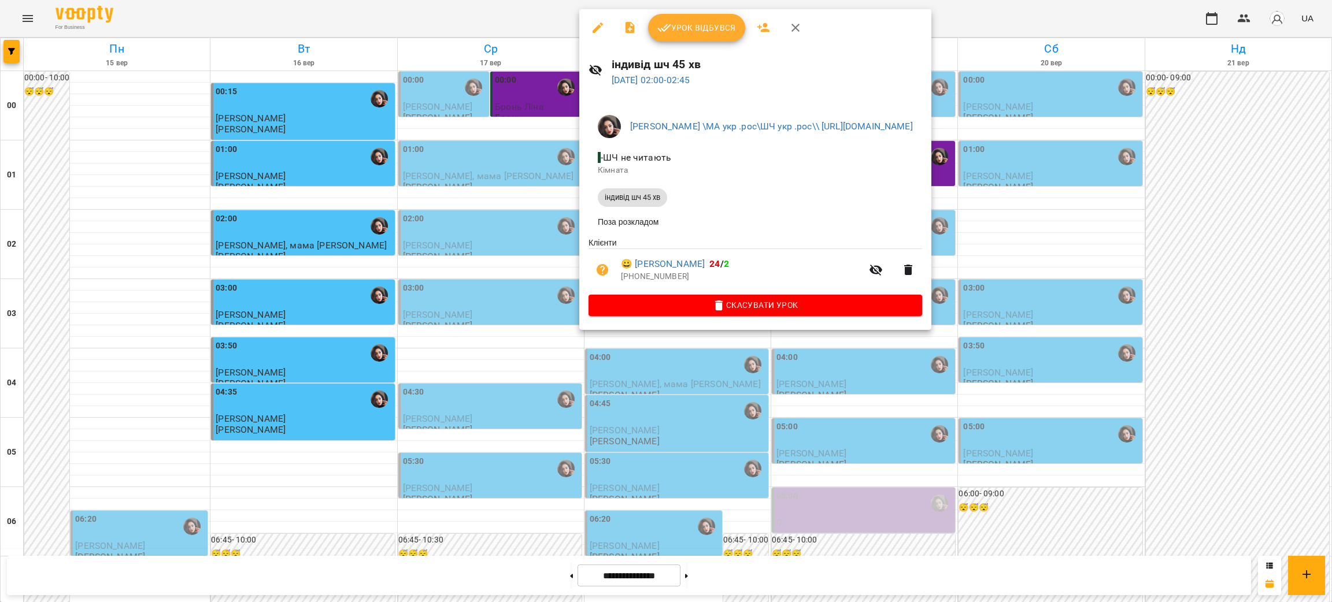
click at [986, 241] on div at bounding box center [666, 301] width 1332 height 602
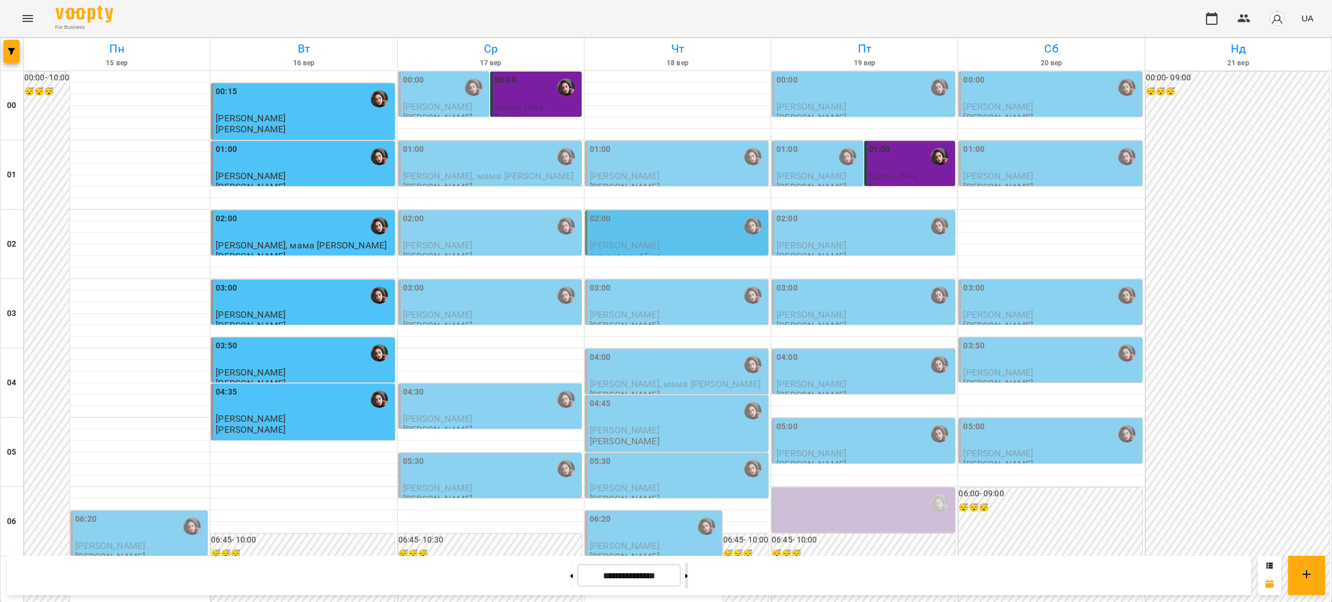
click at [688, 446] on button at bounding box center [686, 575] width 3 height 25
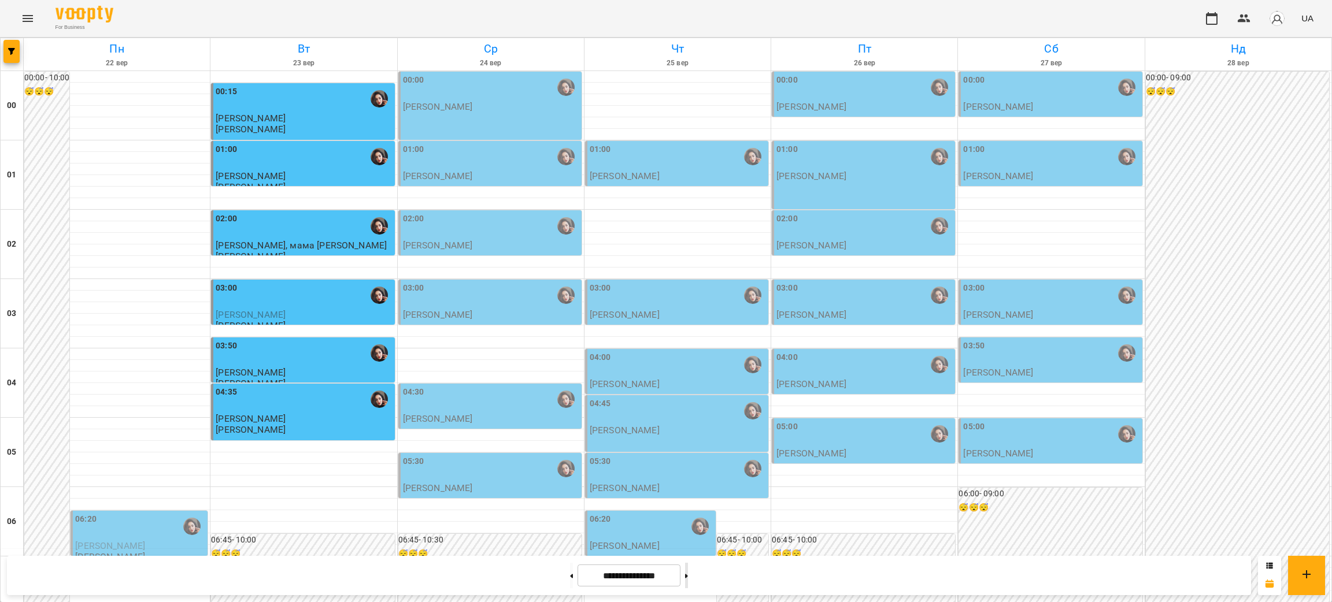
click at [688, 446] on button at bounding box center [686, 575] width 3 height 25
type input "**********"
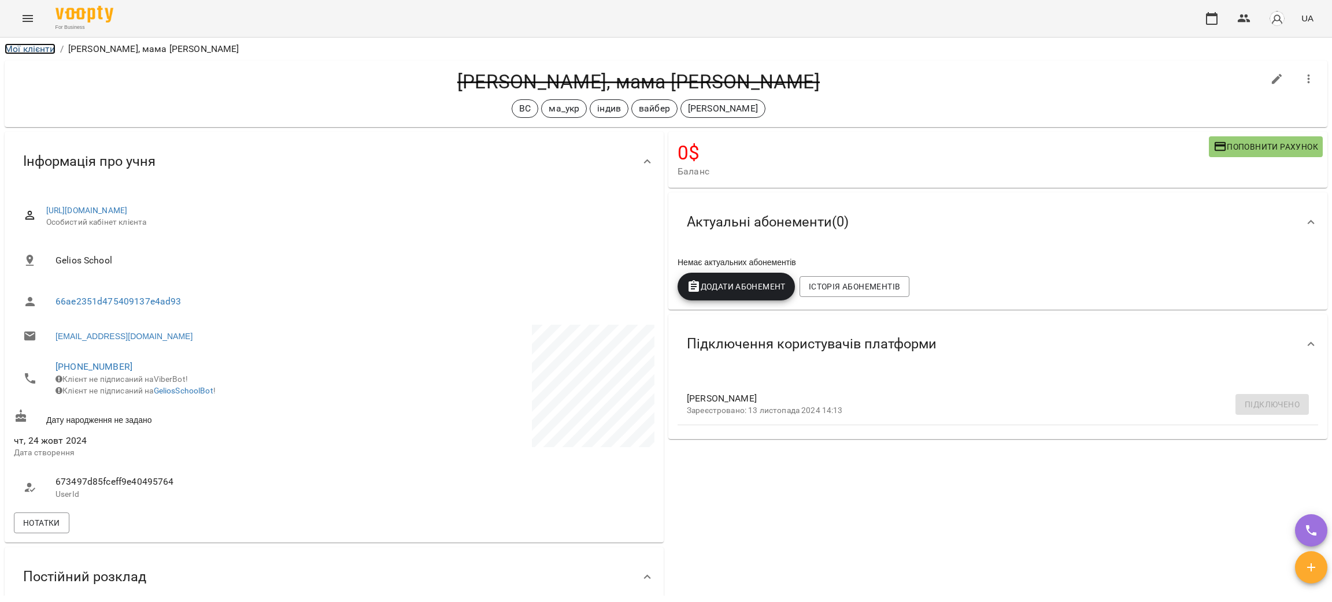
click at [45, 54] on link "Мої клієнти" at bounding box center [30, 48] width 51 height 11
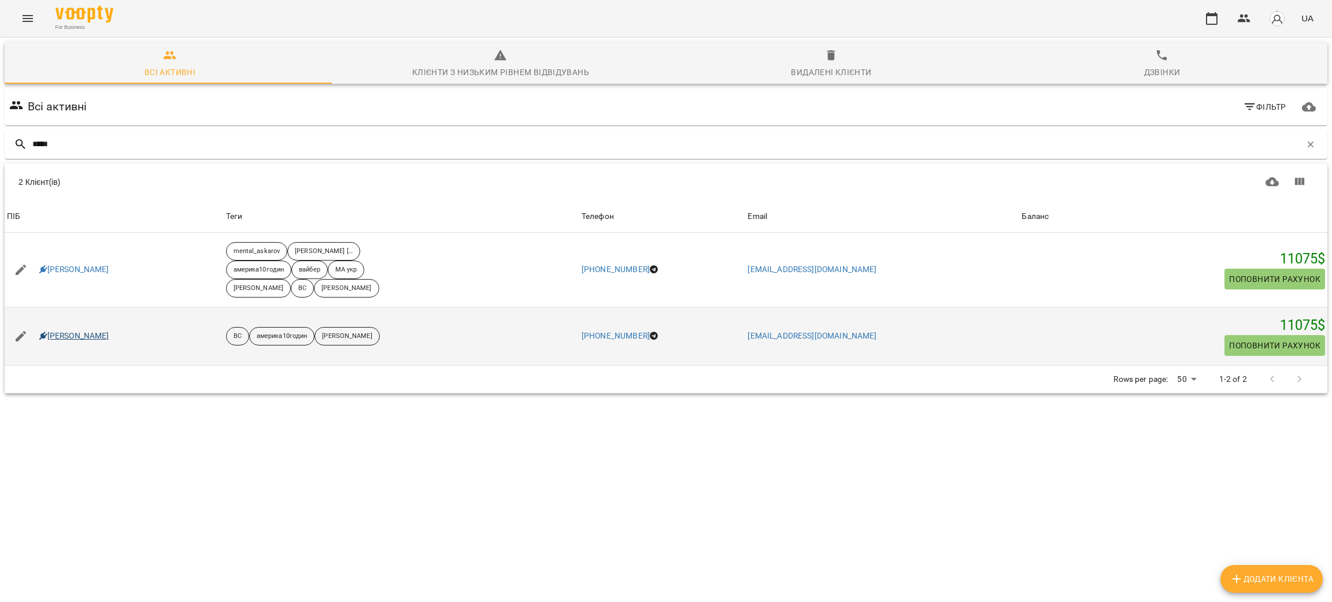
type input "*****"
click at [89, 335] on link "[PERSON_NAME]" at bounding box center [74, 337] width 70 height 12
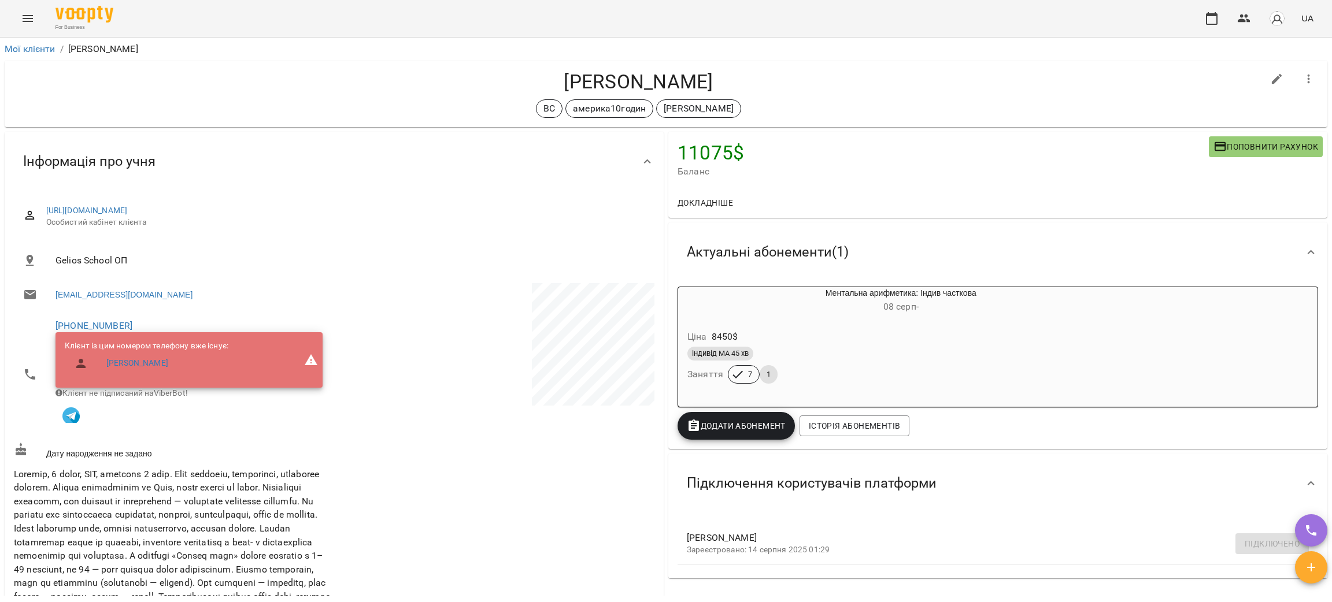
click at [920, 245] on div "Актуальні абонементи ( 1 )" at bounding box center [988, 252] width 620 height 36
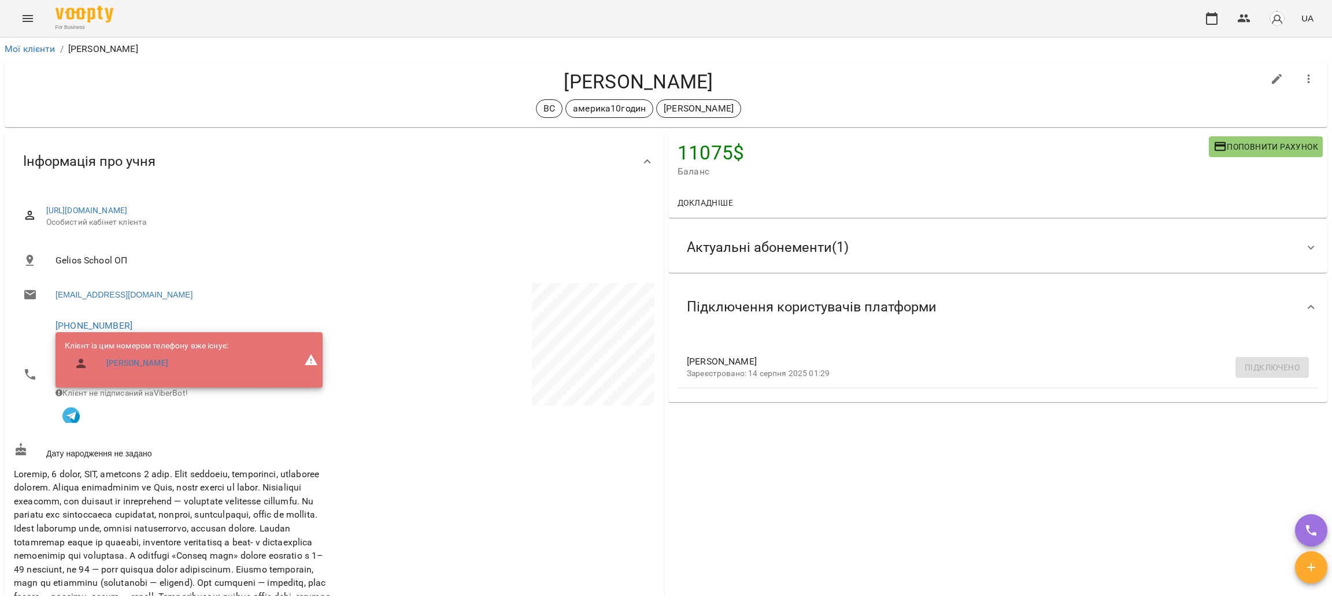
click at [767, 248] on span "Актуальні абонементи ( 1 )" at bounding box center [768, 248] width 162 height 18
